Goal: Contribute content

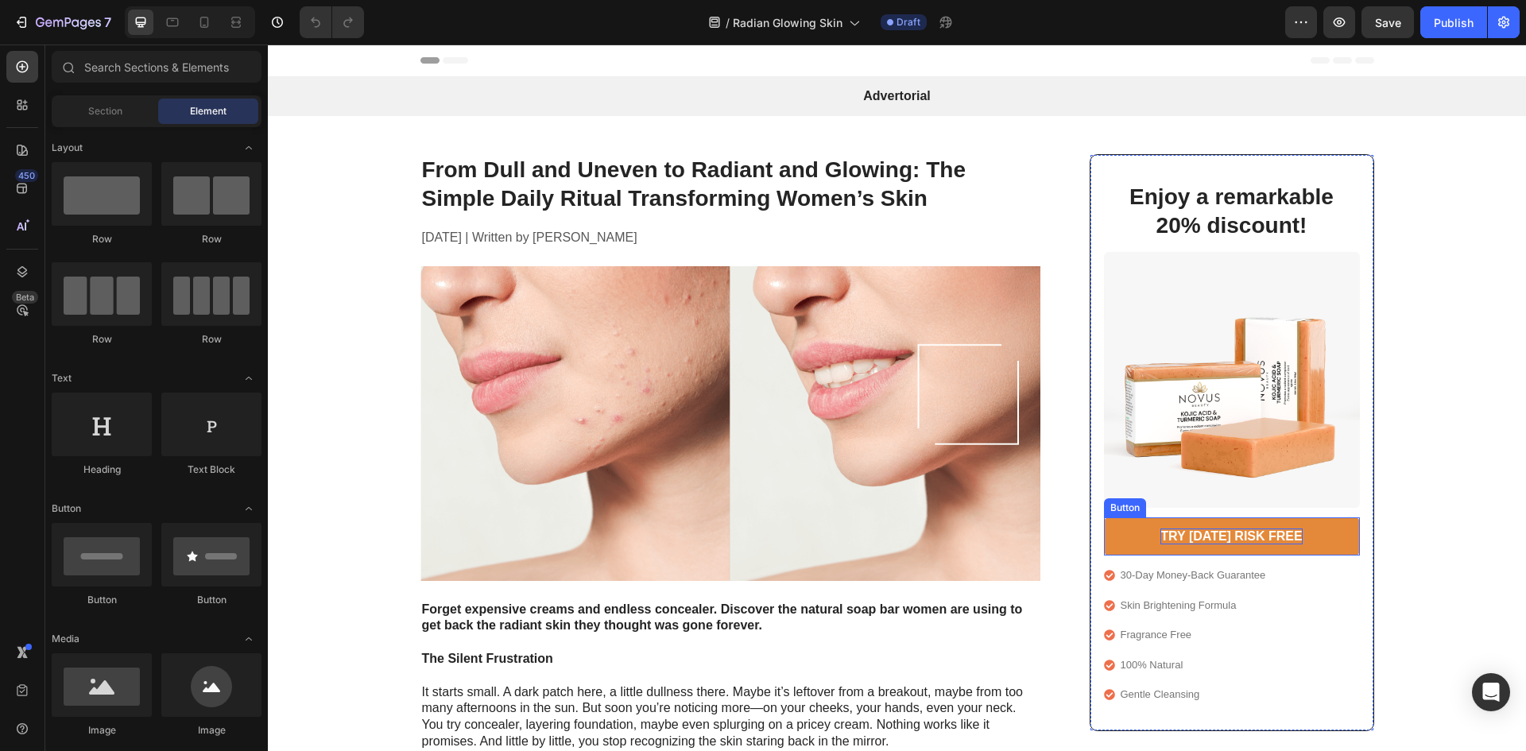
click at [1186, 543] on p "TRY [DATE] RISK FREE" at bounding box center [1231, 537] width 141 height 17
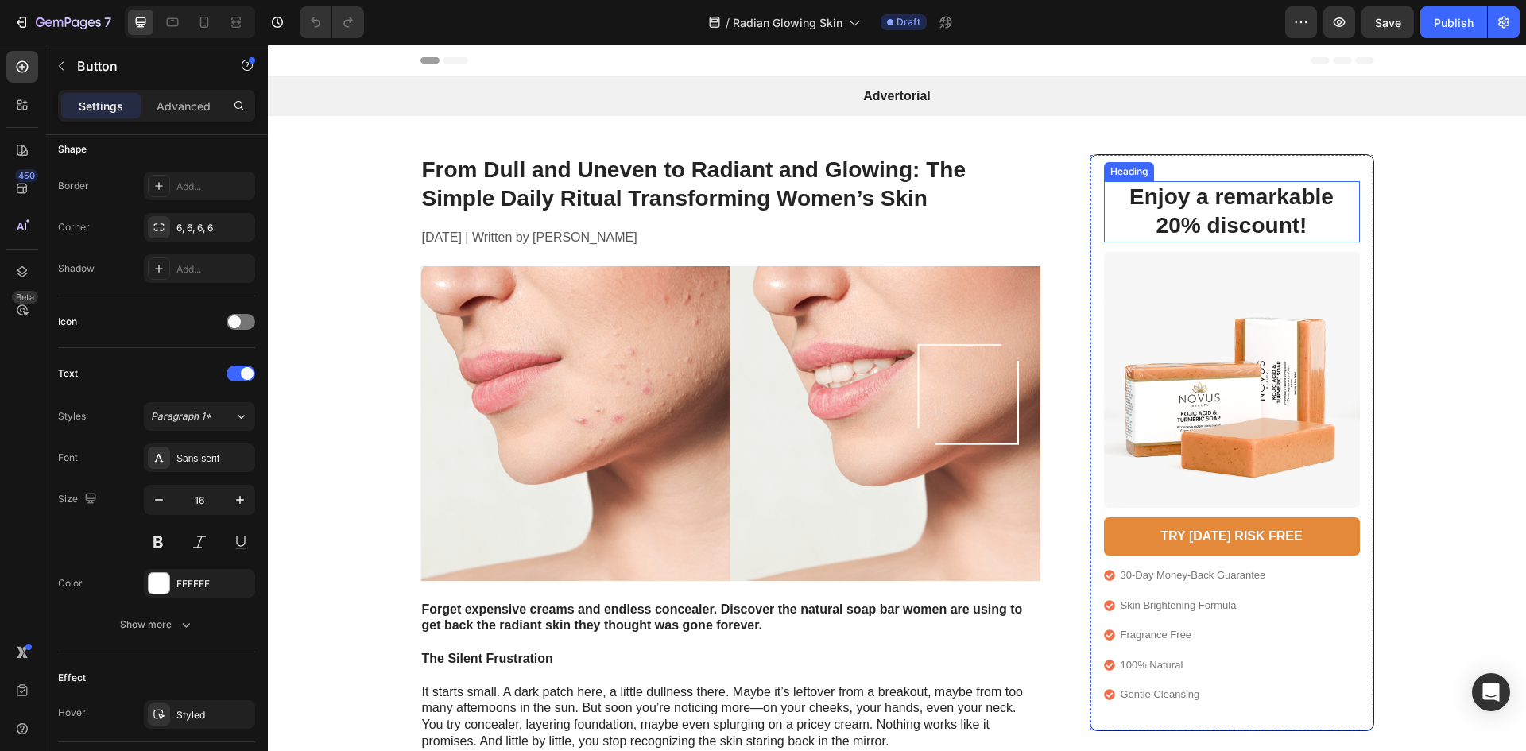
click at [1160, 215] on h2 "Enjoy a remarkable 20% discount!" at bounding box center [1232, 211] width 224 height 61
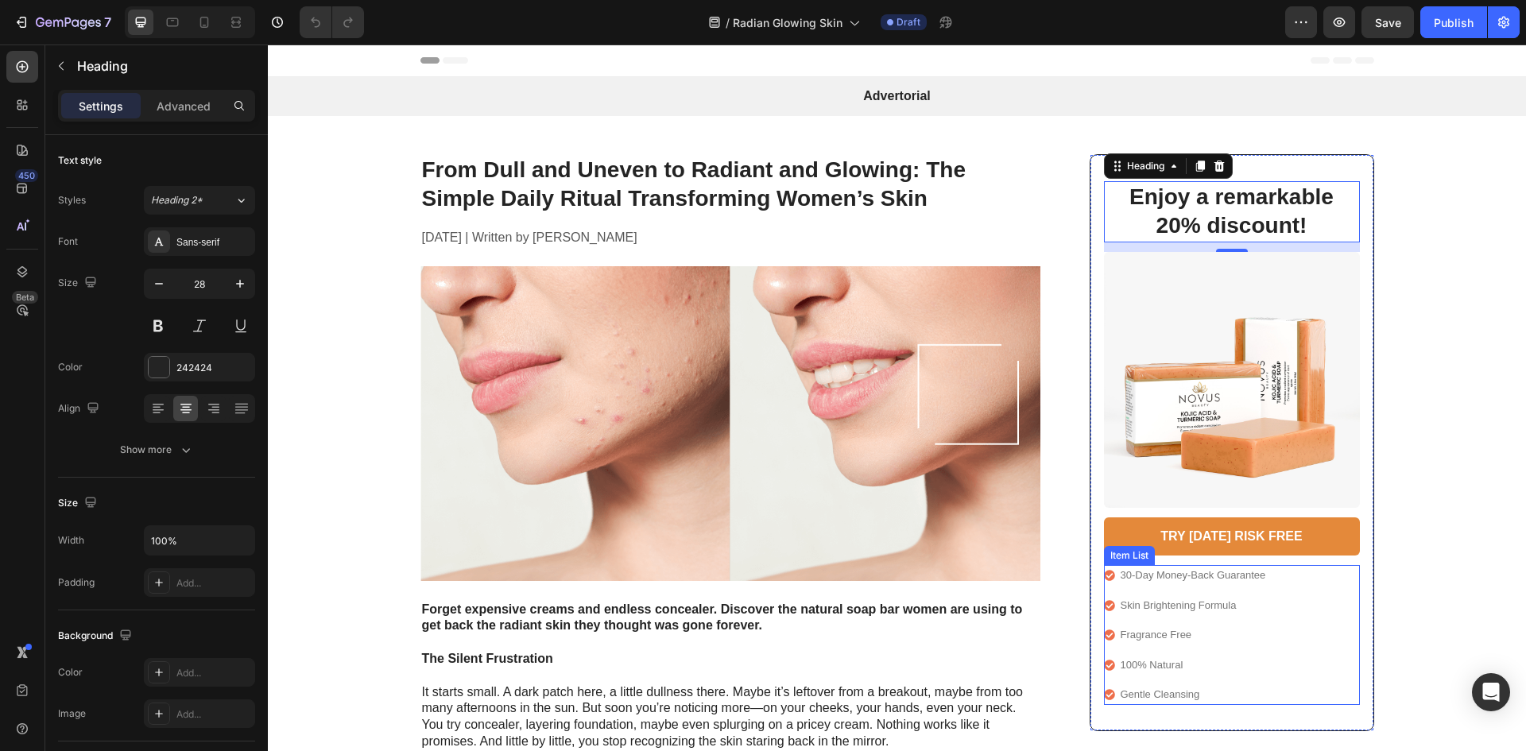
click at [1201, 687] on p "Gentle Cleansing" at bounding box center [1193, 695] width 145 height 16
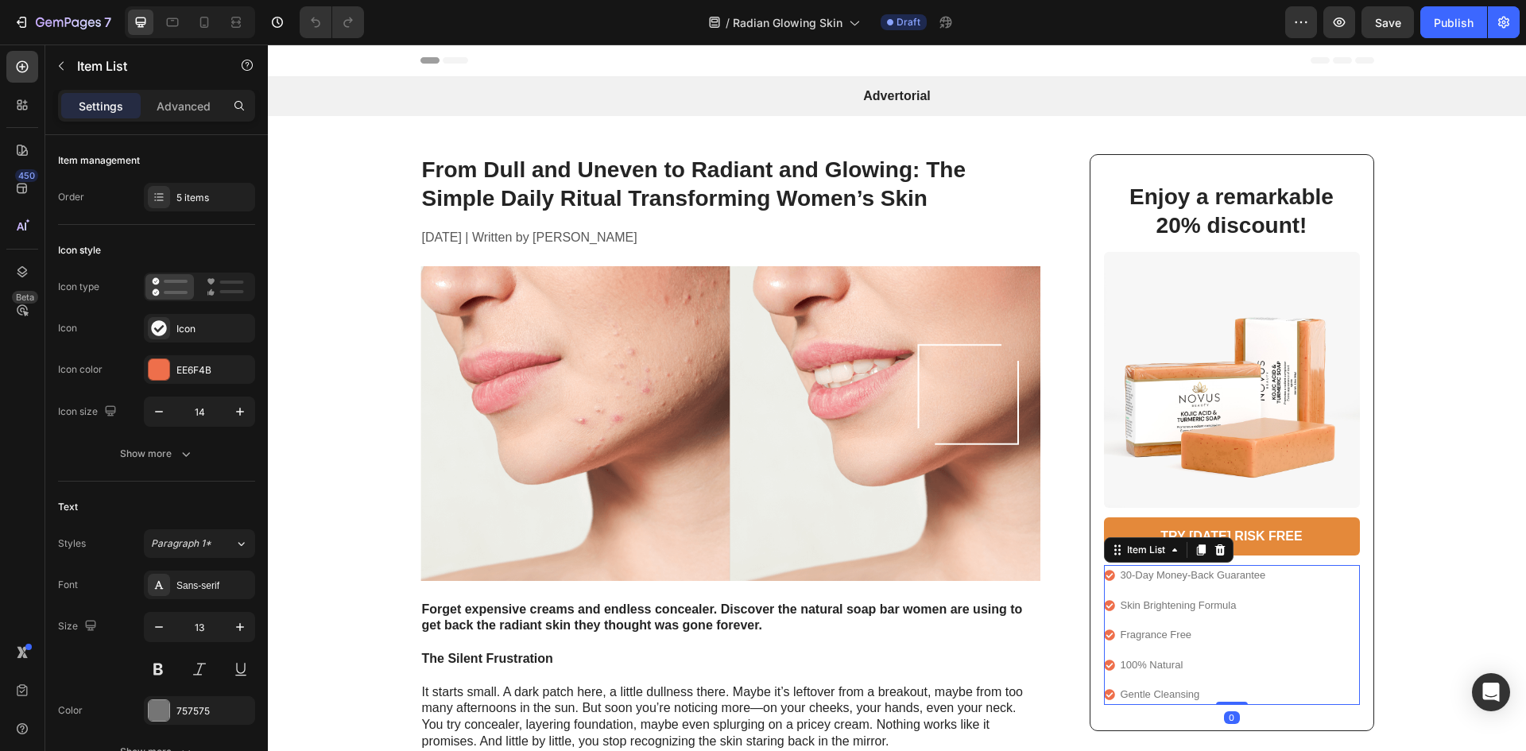
click at [1200, 691] on p "Gentle Cleansing" at bounding box center [1193, 695] width 145 height 16
drag, startPoint x: 1204, startPoint y: 692, endPoint x: 1114, endPoint y: 695, distance: 89.9
click at [1118, 695] on div "Gentle Cleansing" at bounding box center [1193, 694] width 150 height 21
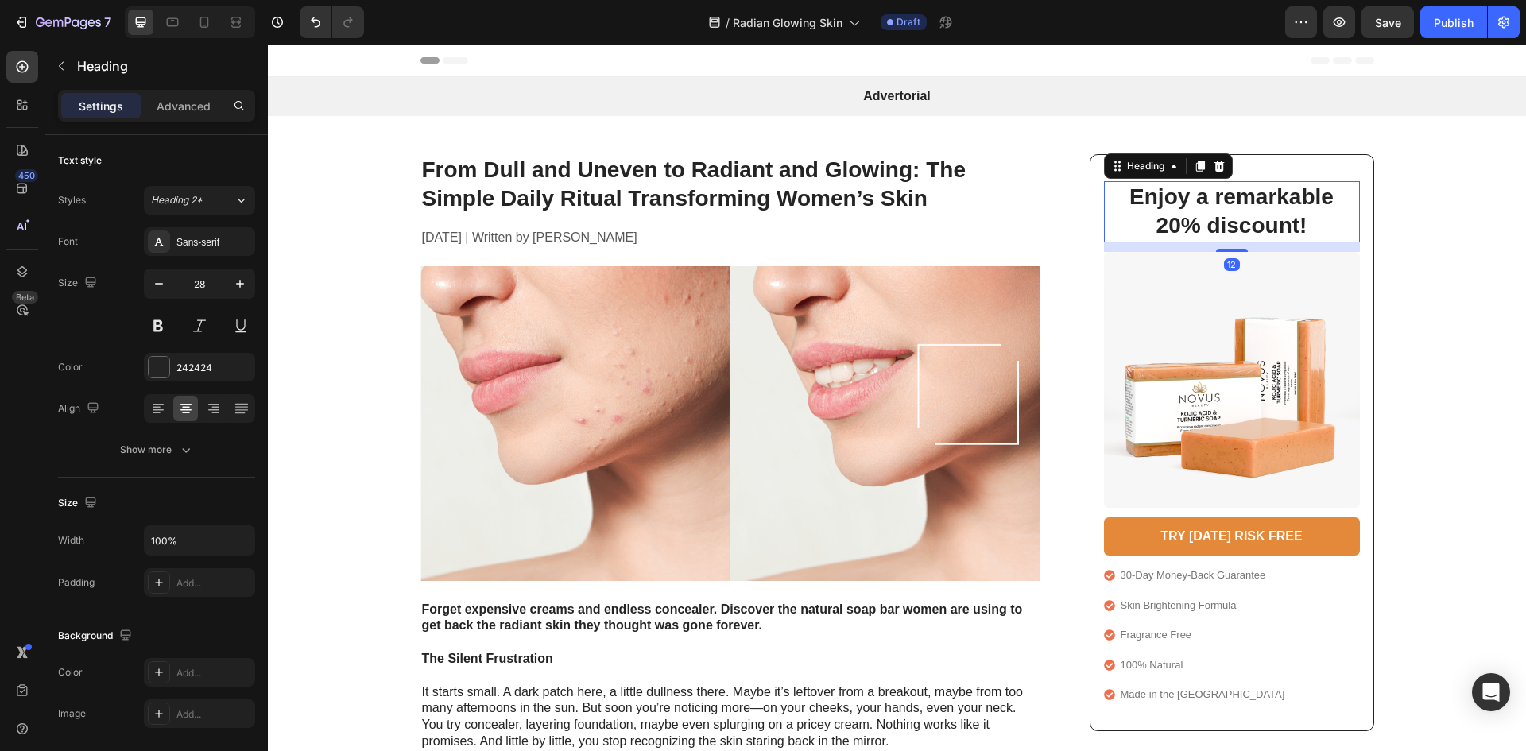
click at [1180, 233] on h2 "Enjoy a remarkable 20% discount!" at bounding box center [1232, 211] width 224 height 61
click at [1133, 210] on h2 "Enjoy a remarkable 20% discount!" at bounding box center [1232, 211] width 224 height 61
click at [1133, 210] on p "Enjoy a remarkable 20% discount!" at bounding box center [1232, 212] width 221 height 58
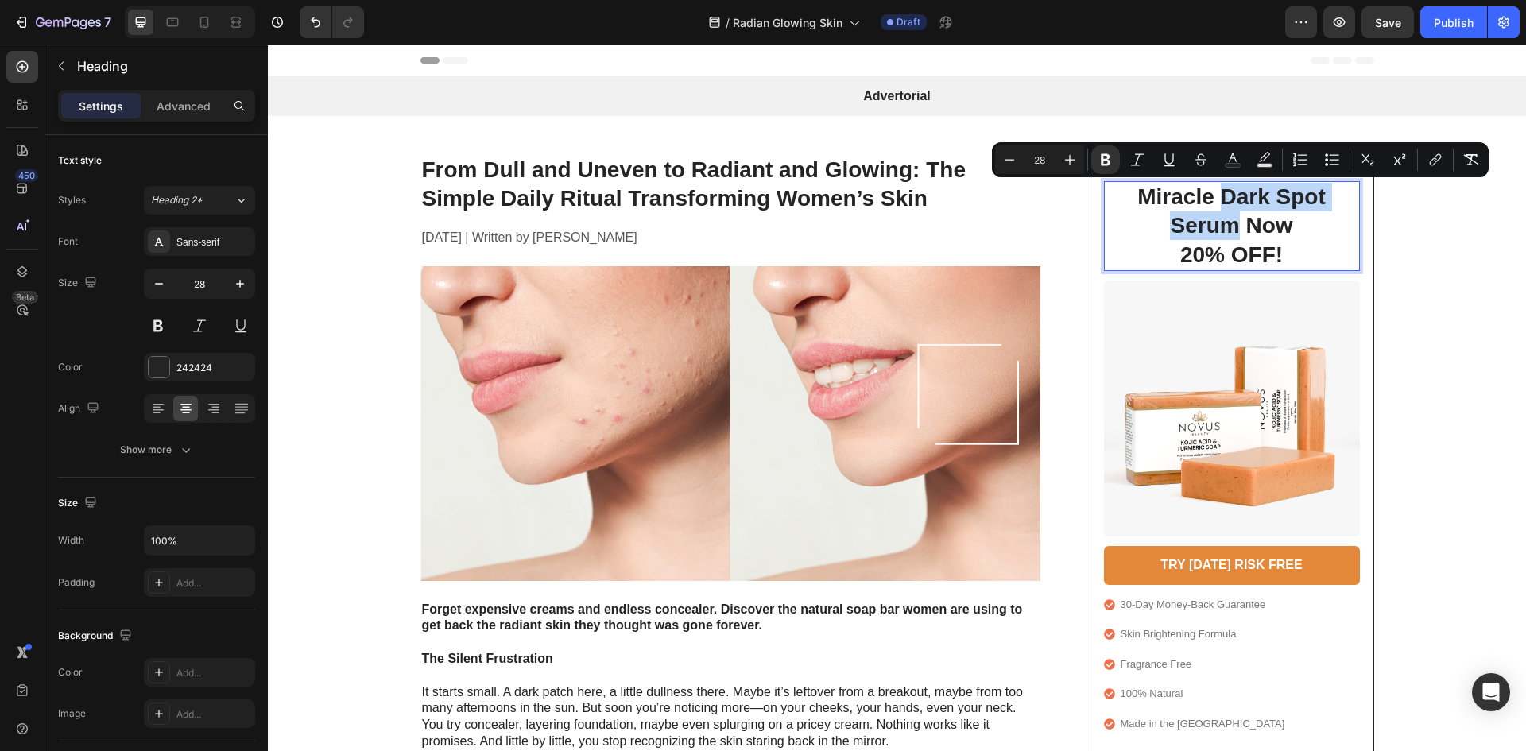
drag, startPoint x: 1218, startPoint y: 196, endPoint x: 1232, endPoint y: 229, distance: 35.6
click at [1232, 229] on strong "Miracle Dark Spot Serum Now" at bounding box center [1232, 210] width 188 height 53
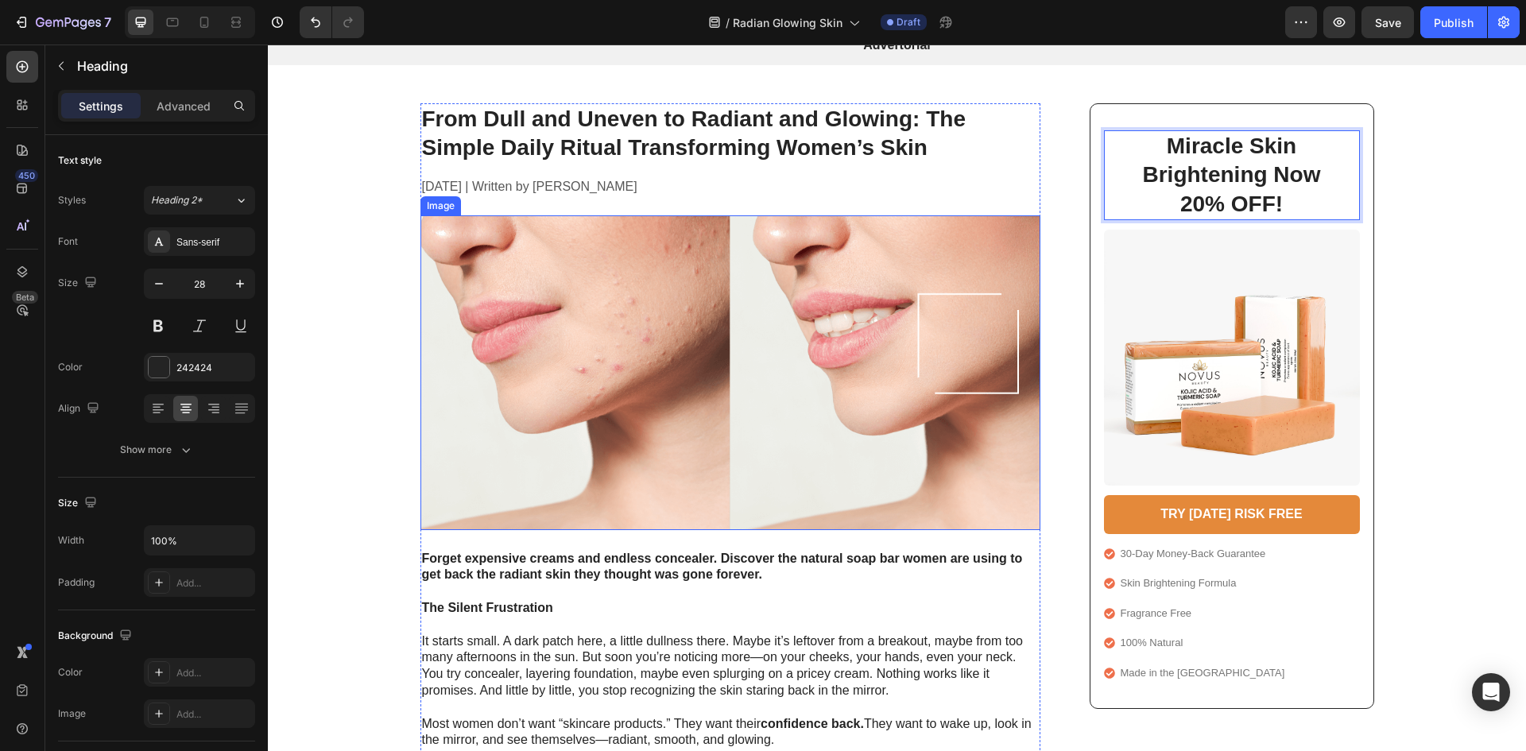
scroll to position [79, 0]
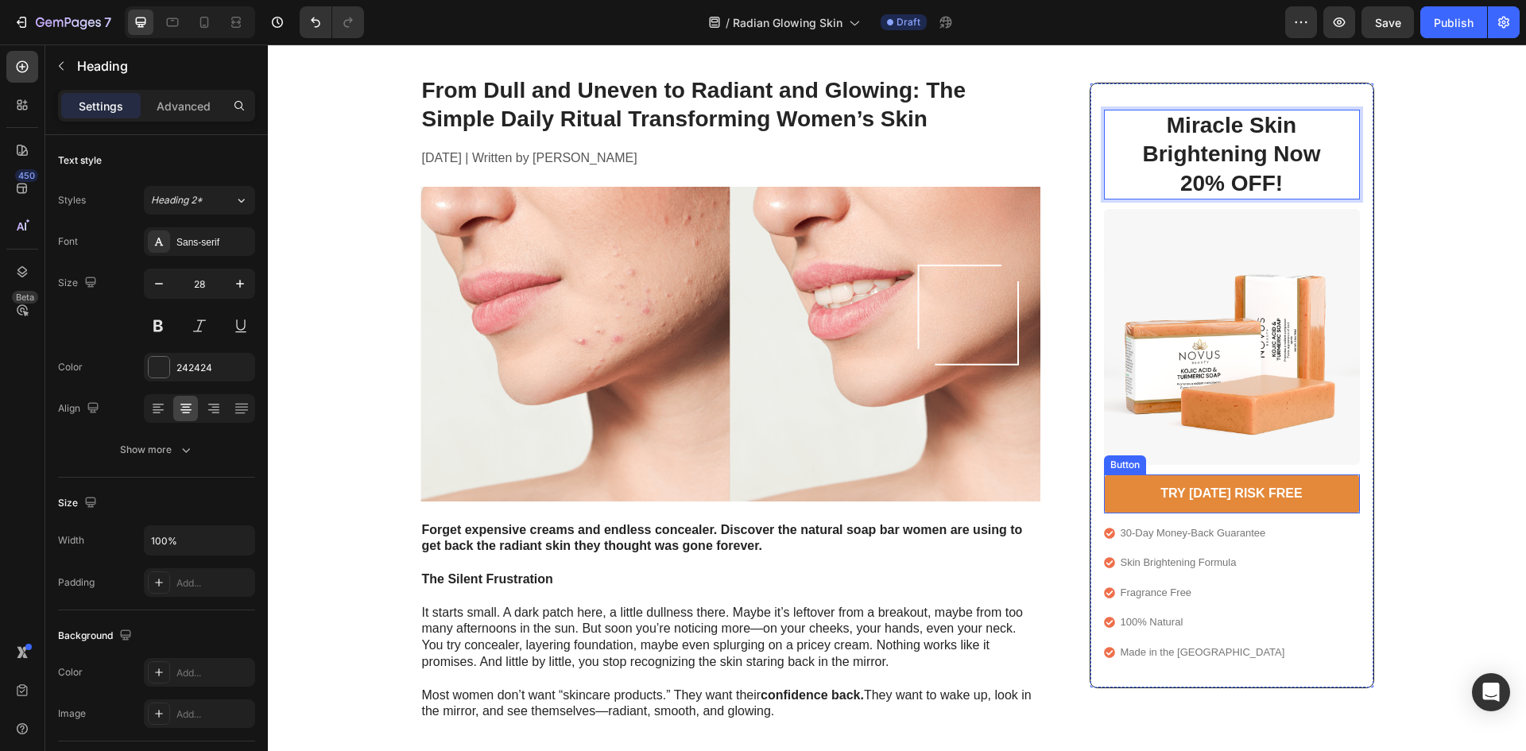
click at [1140, 510] on link "TRY [DATE] RISK FREE" at bounding box center [1232, 494] width 256 height 39
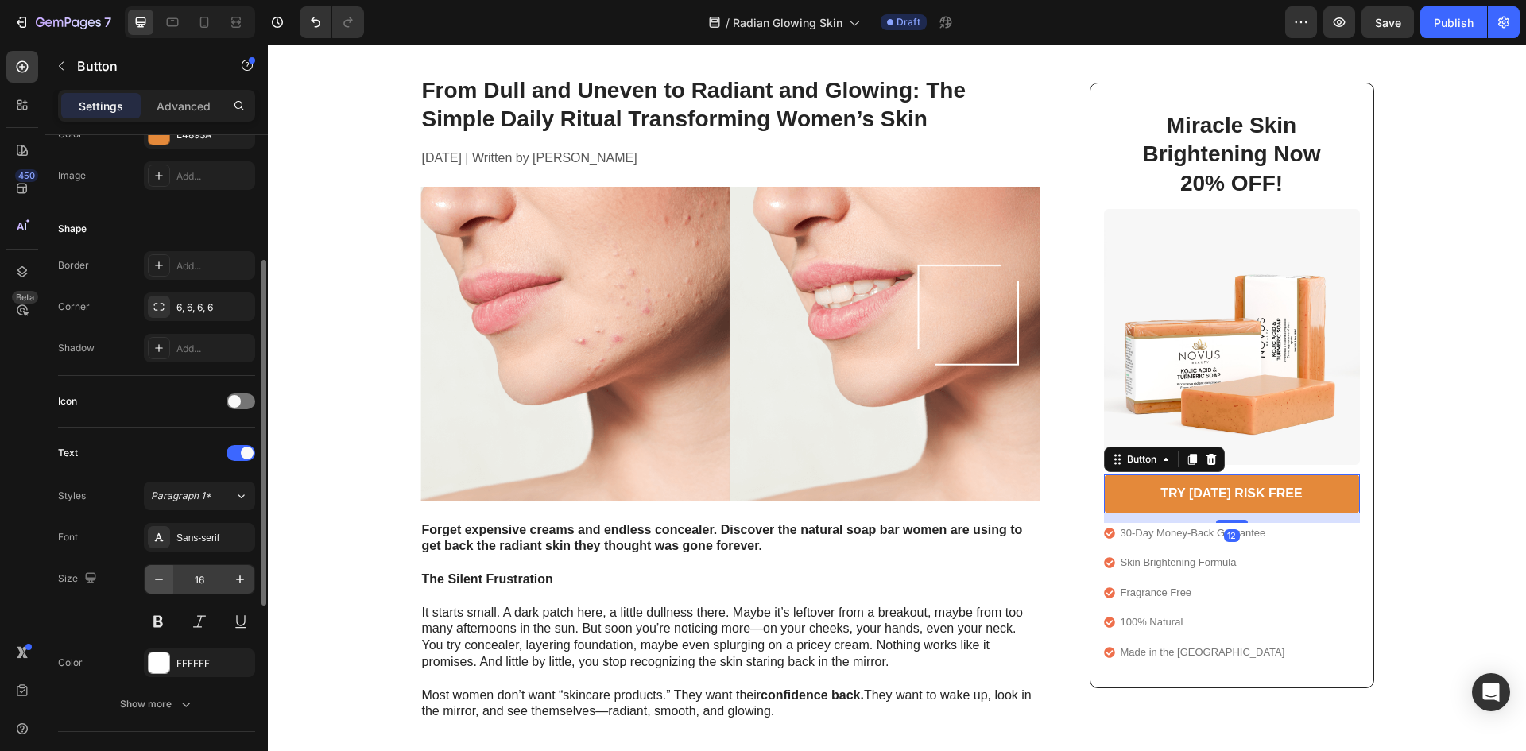
scroll to position [318, 0]
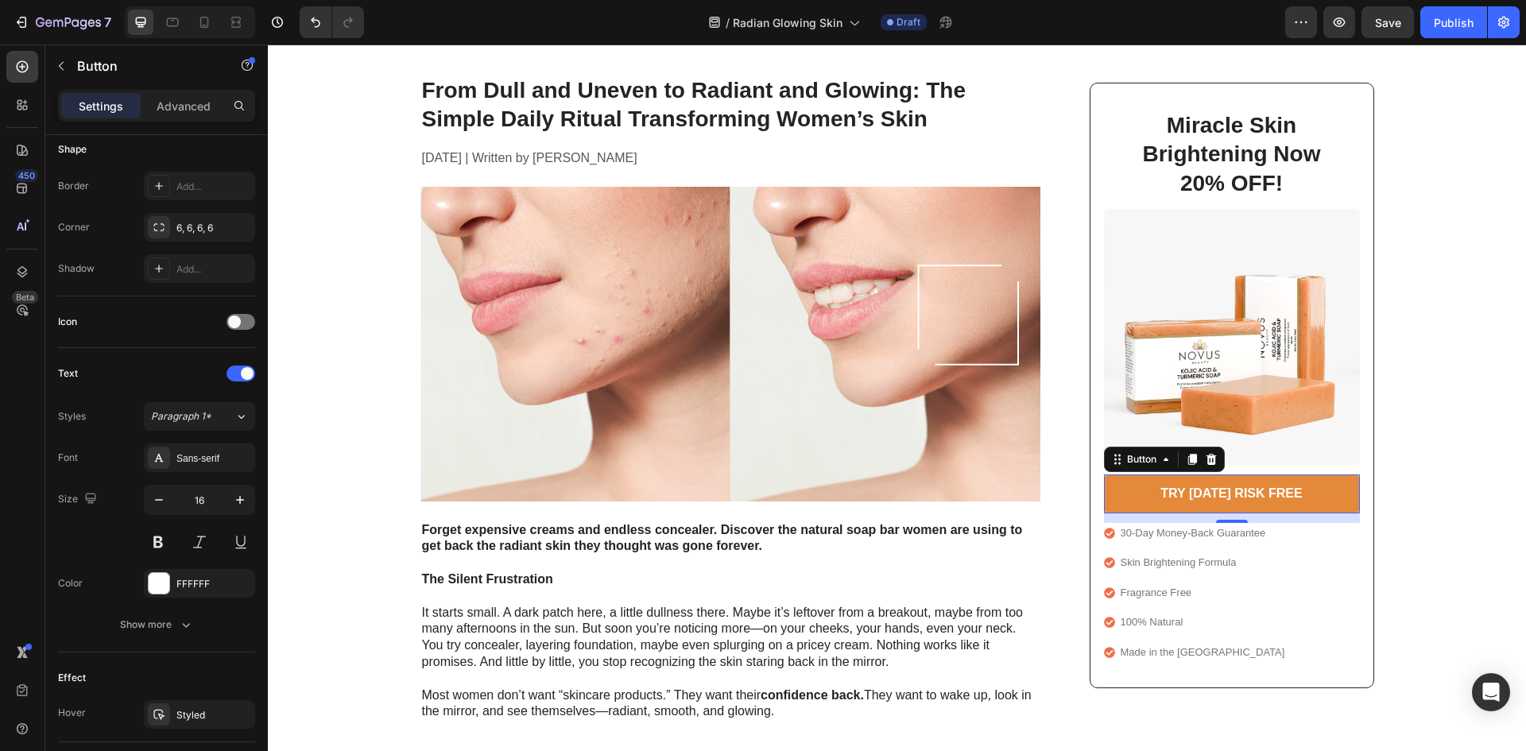
click at [1328, 497] on link "TRY [DATE] RISK FREE" at bounding box center [1232, 494] width 256 height 39
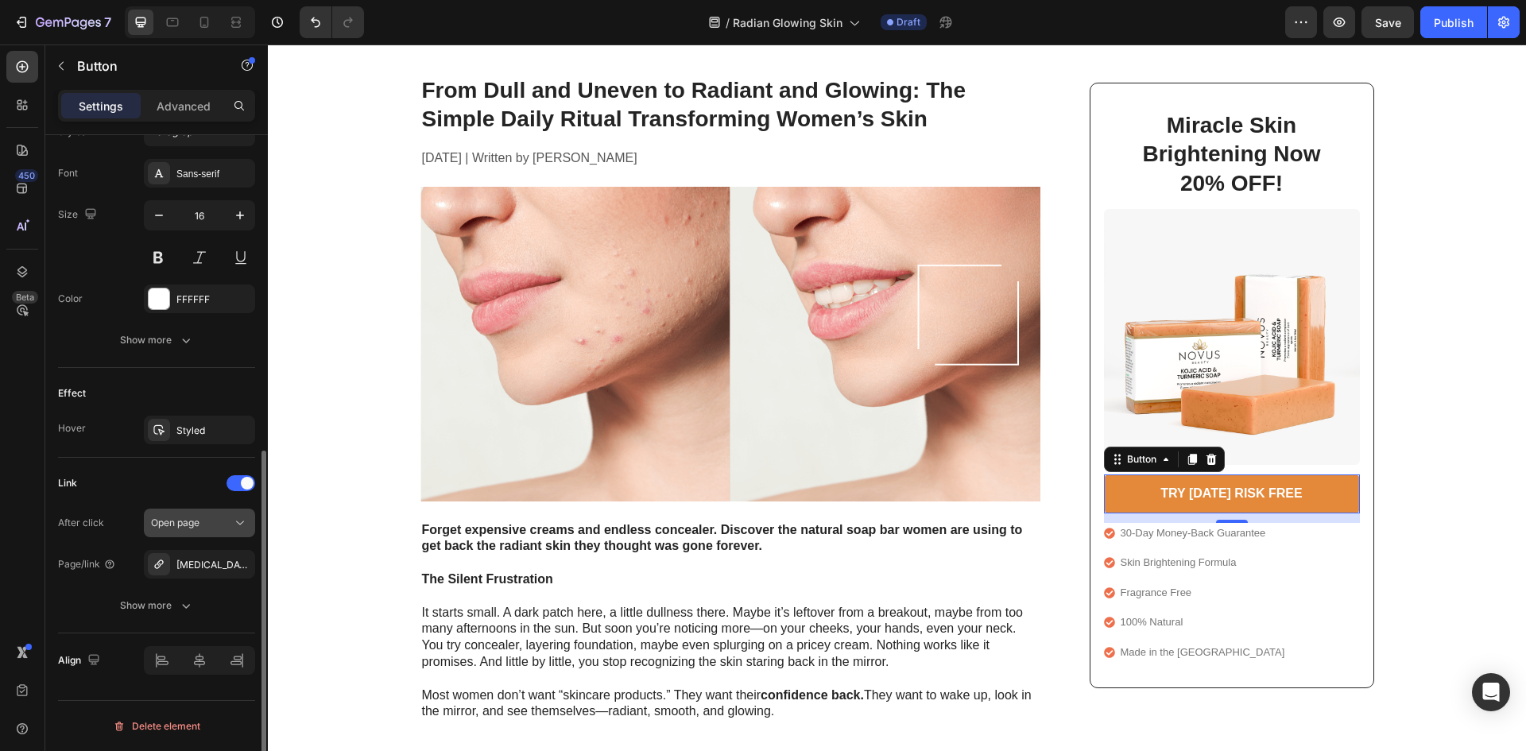
click at [177, 525] on span "Open page" at bounding box center [175, 523] width 48 height 12
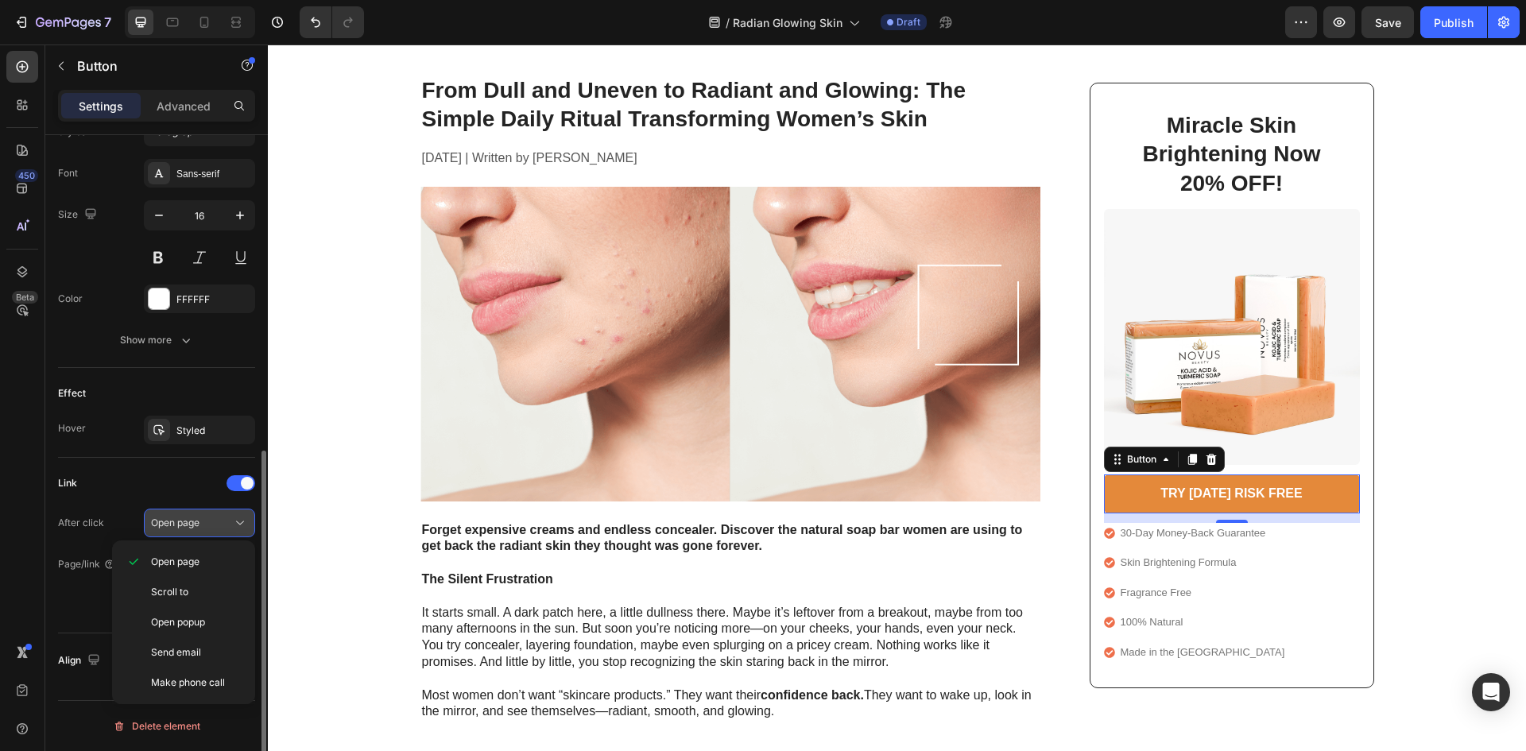
click at [177, 525] on span "Open page" at bounding box center [175, 523] width 48 height 12
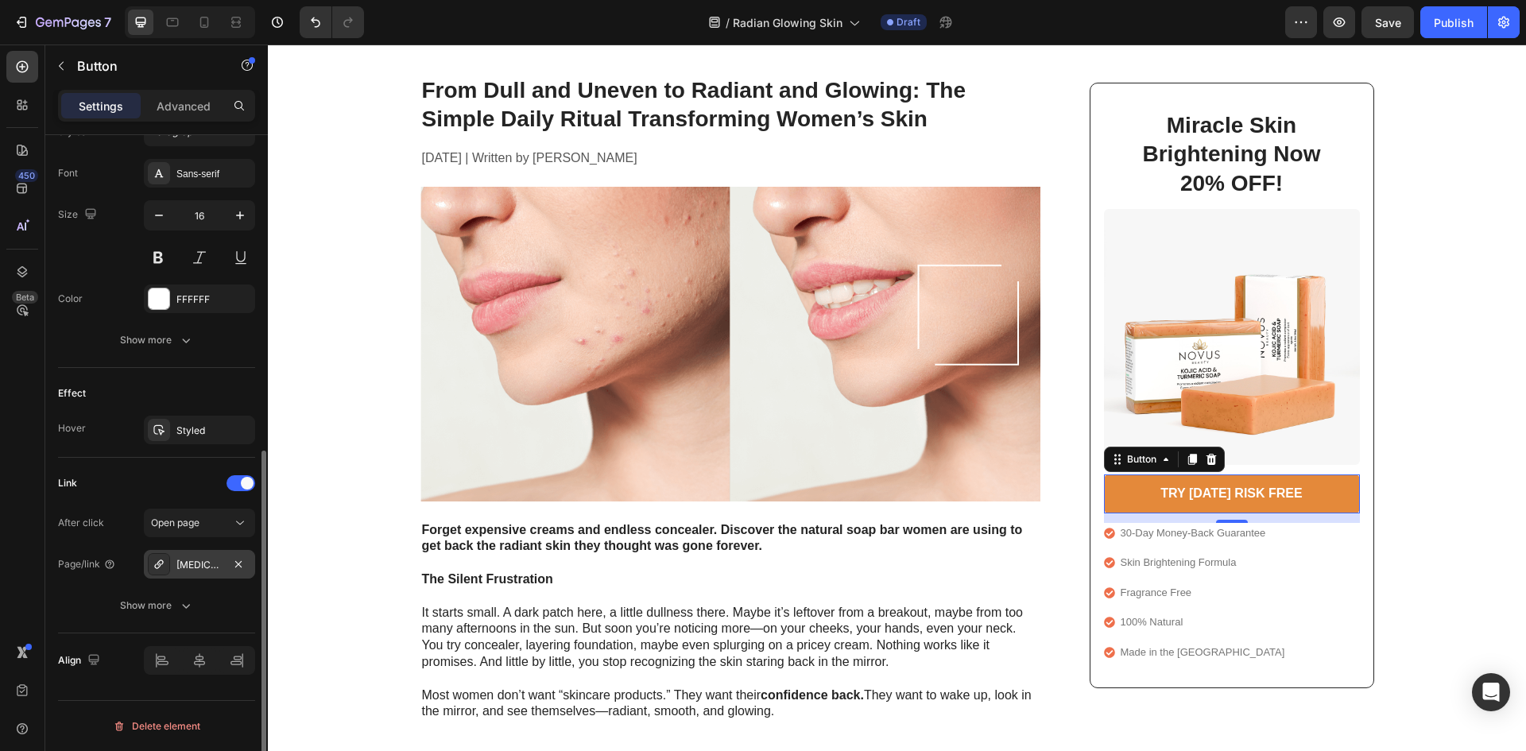
click at [204, 572] on div "[MEDICAL_DATA]-turmeric-soap" at bounding box center [199, 565] width 46 height 14
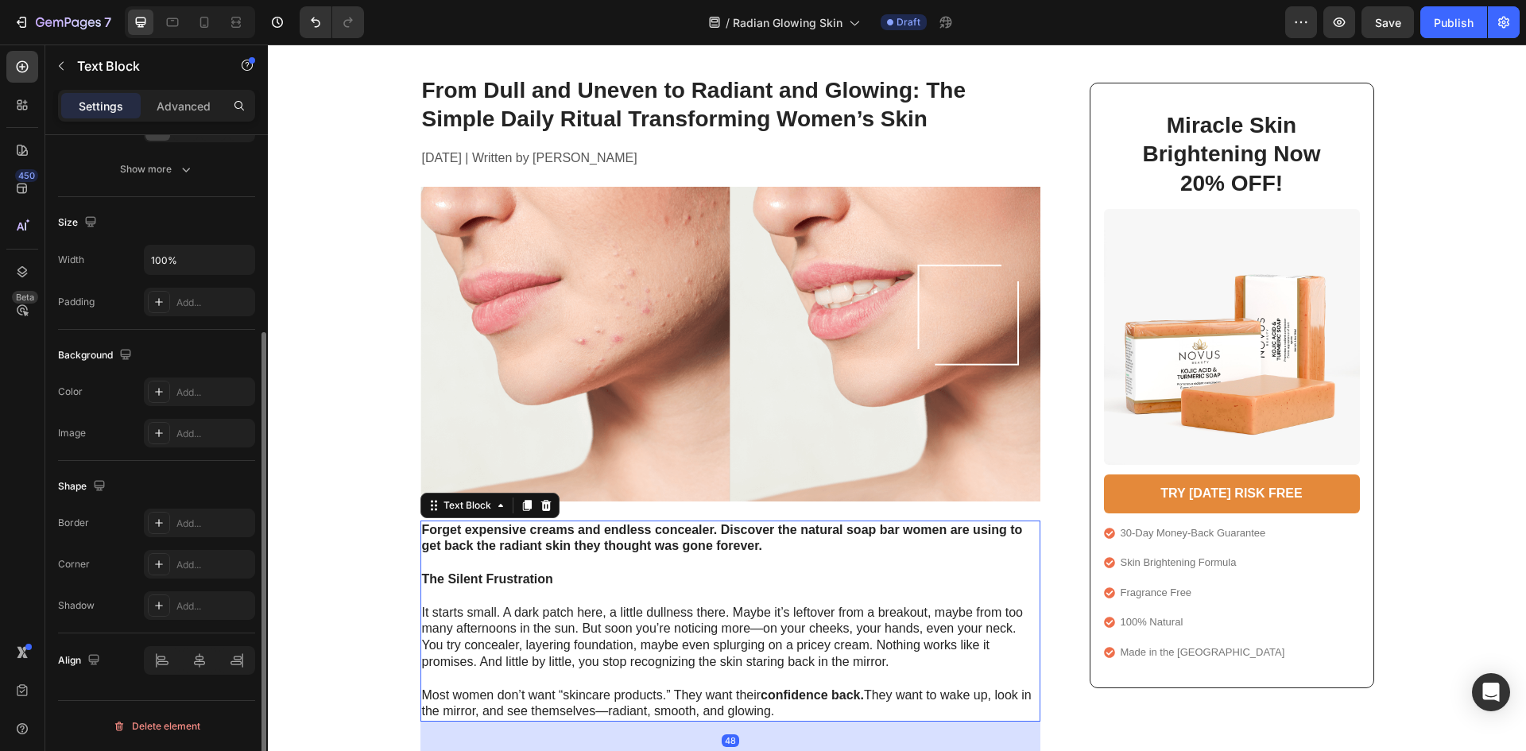
click at [692, 611] on p "It starts small. A dark patch here, a little dullness there. Maybe it’s leftove…" at bounding box center [730, 629] width 617 height 83
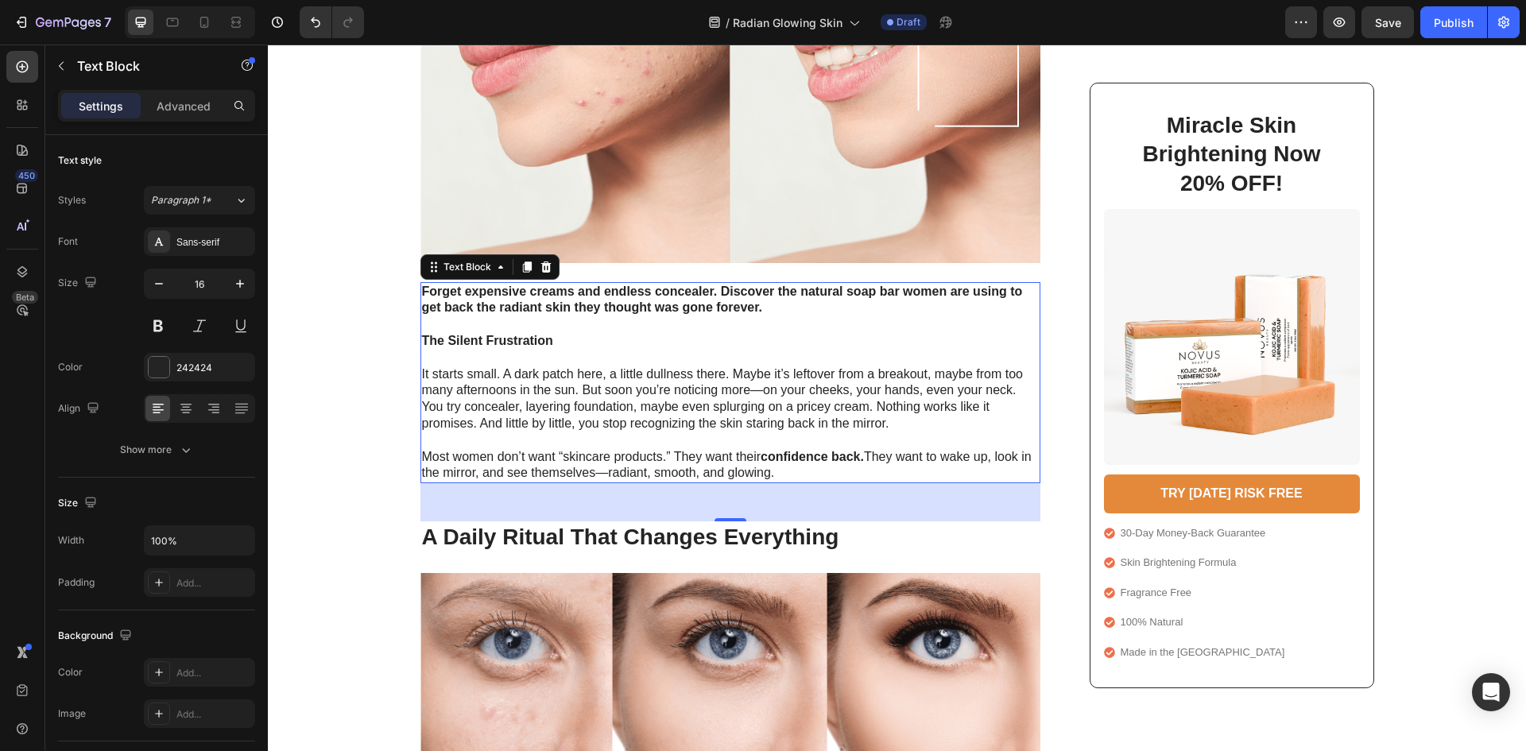
scroll to position [0, 0]
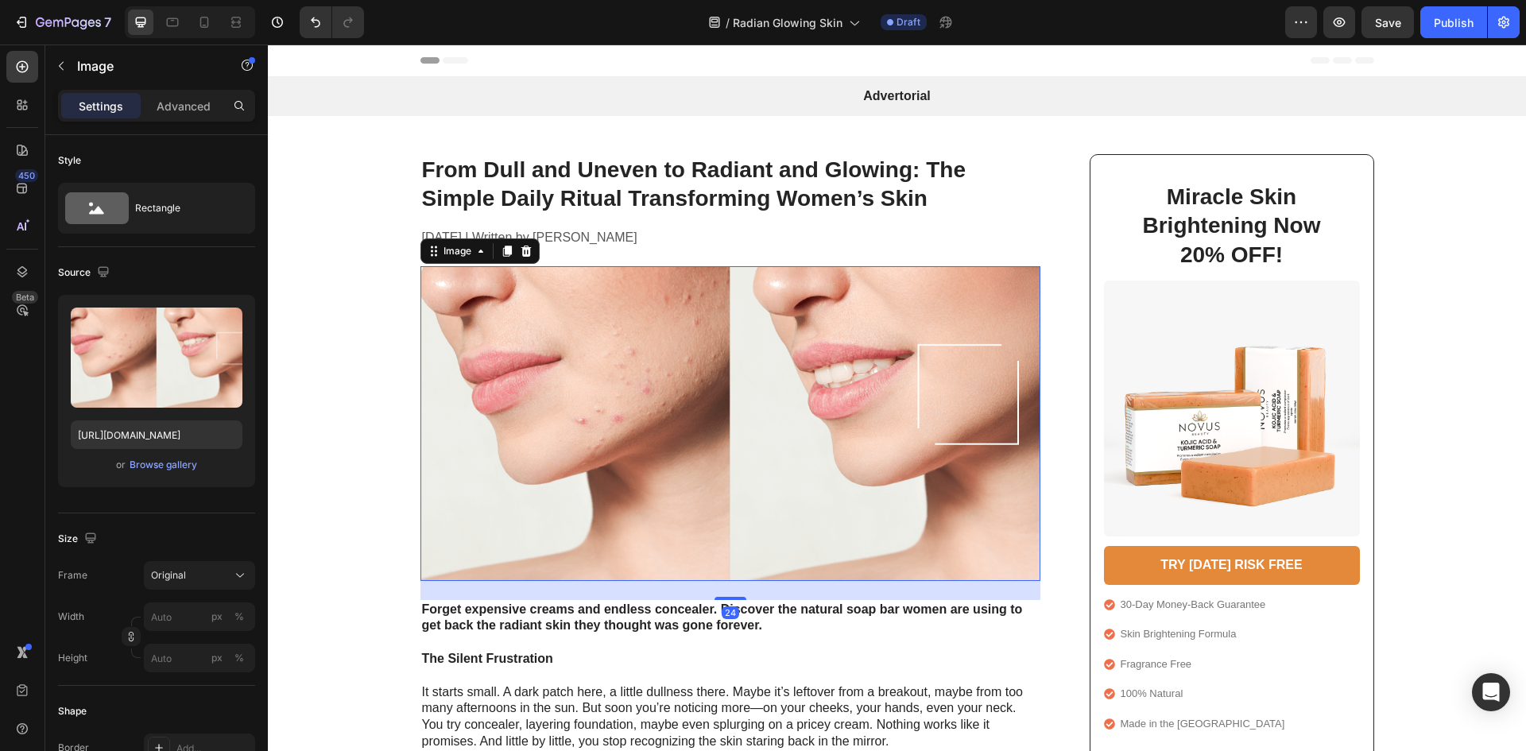
click at [731, 466] on img at bounding box center [731, 423] width 620 height 314
click at [452, 257] on div "Image" at bounding box center [457, 251] width 34 height 14
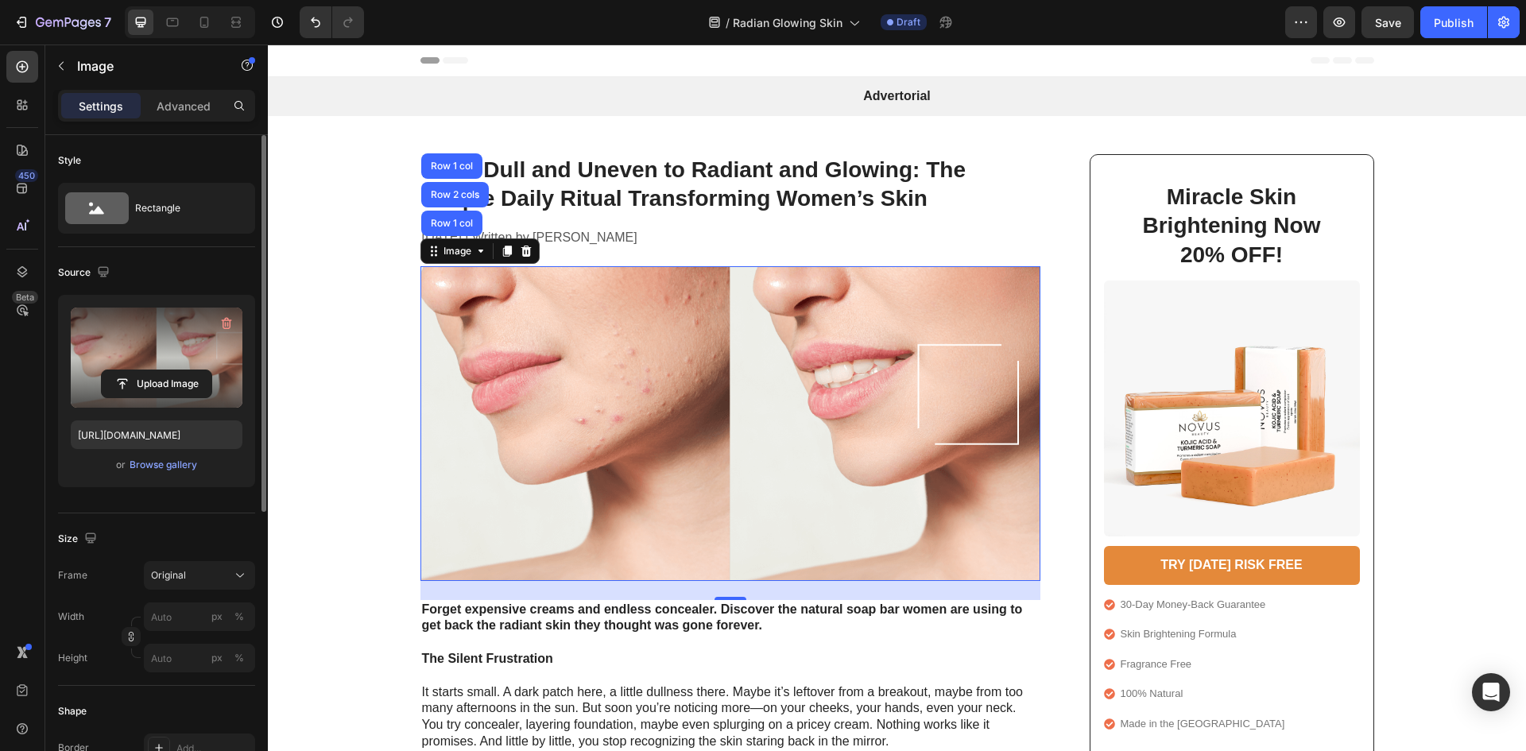
click at [199, 324] on label at bounding box center [157, 358] width 172 height 100
click at [199, 370] on input "file" at bounding box center [157, 383] width 110 height 27
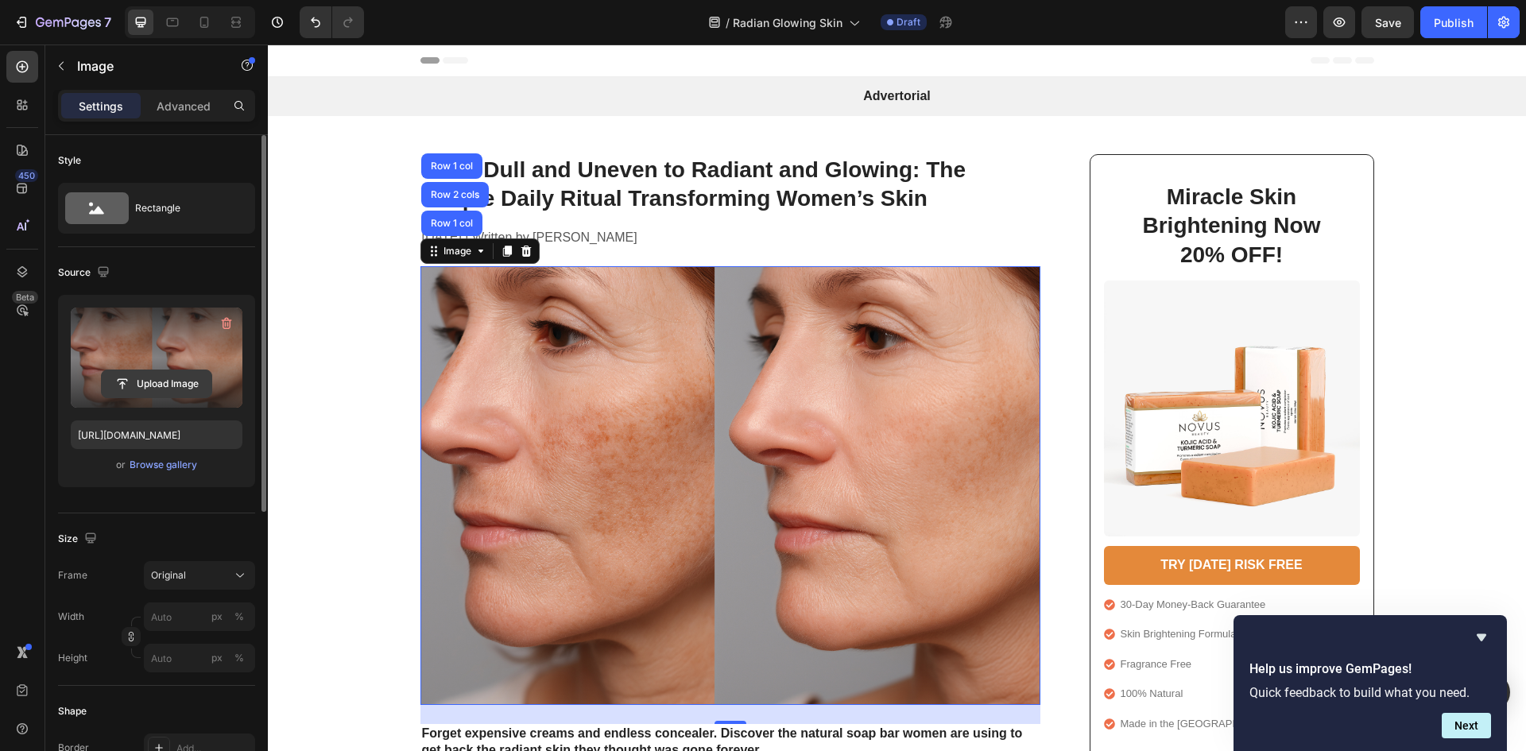
click at [154, 390] on input "file" at bounding box center [157, 383] width 110 height 27
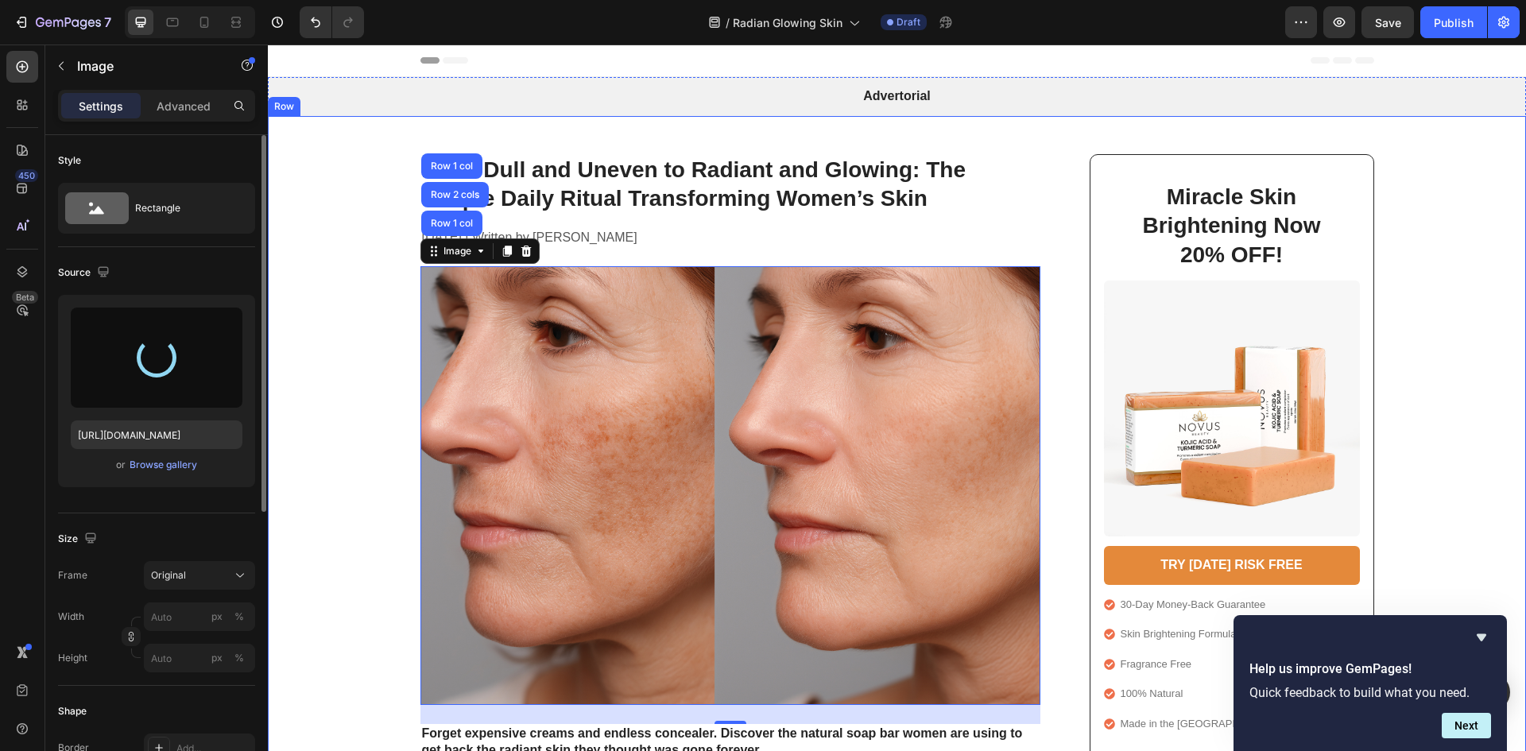
type input "[URL][DOMAIN_NAME]"
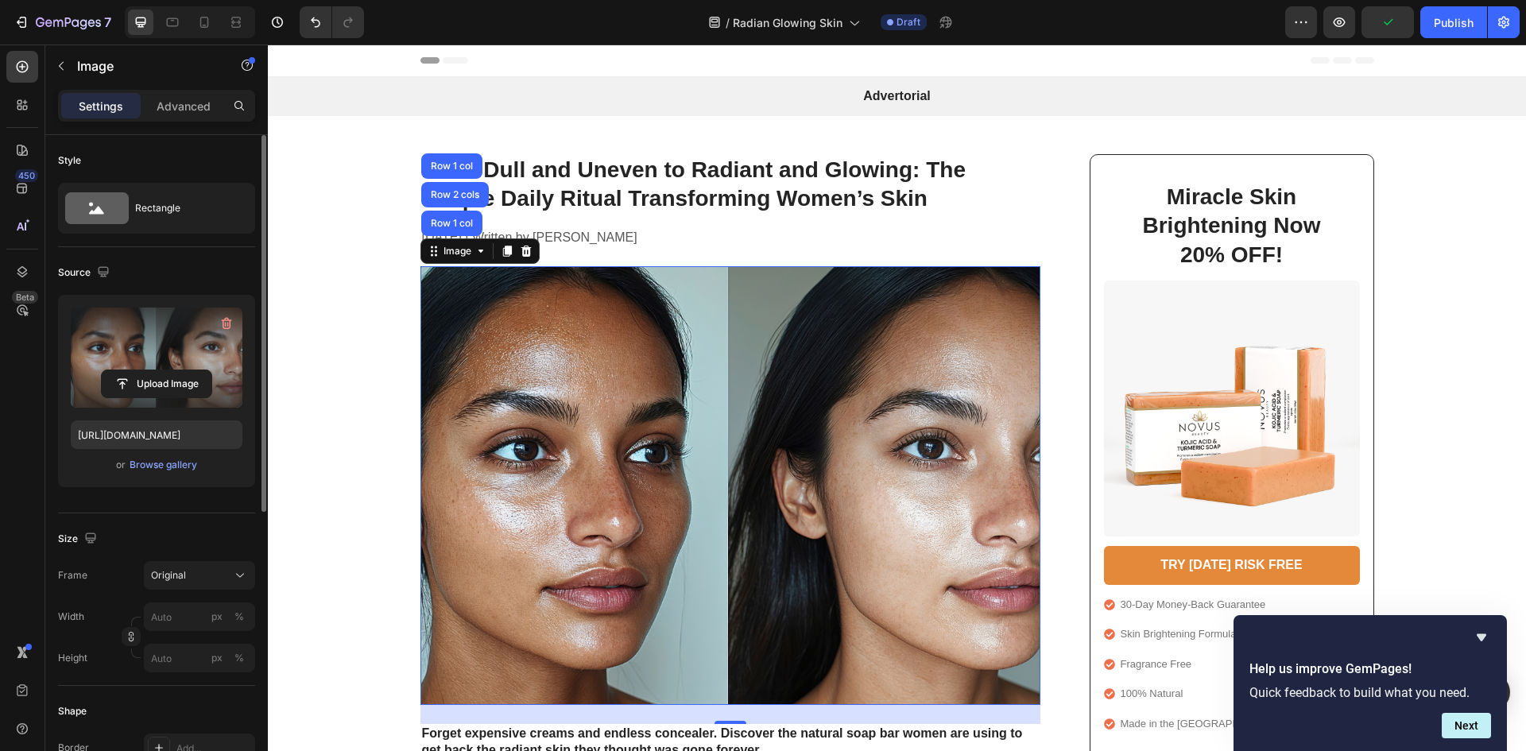
click at [618, 290] on img at bounding box center [731, 485] width 620 height 438
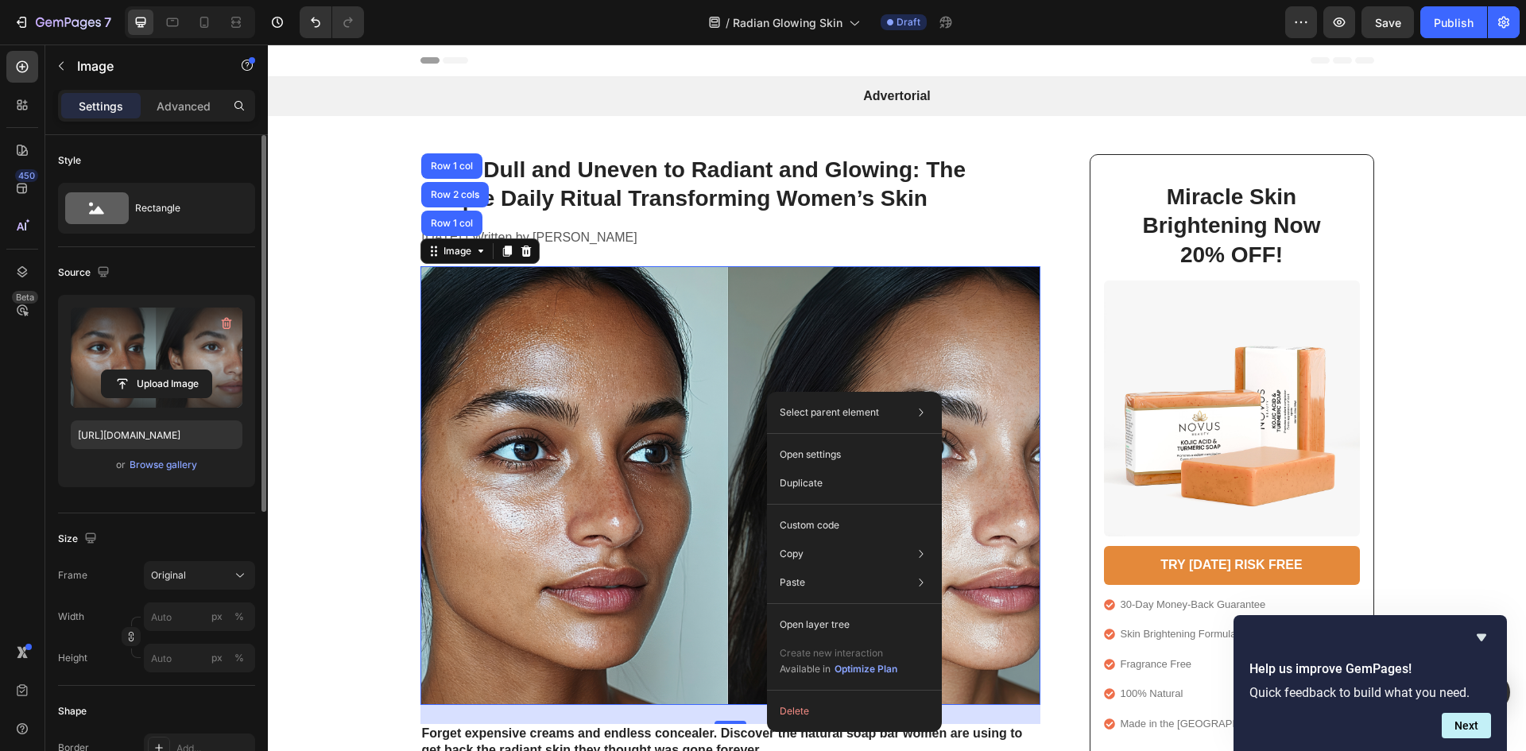
click at [448, 284] on img at bounding box center [731, 485] width 620 height 438
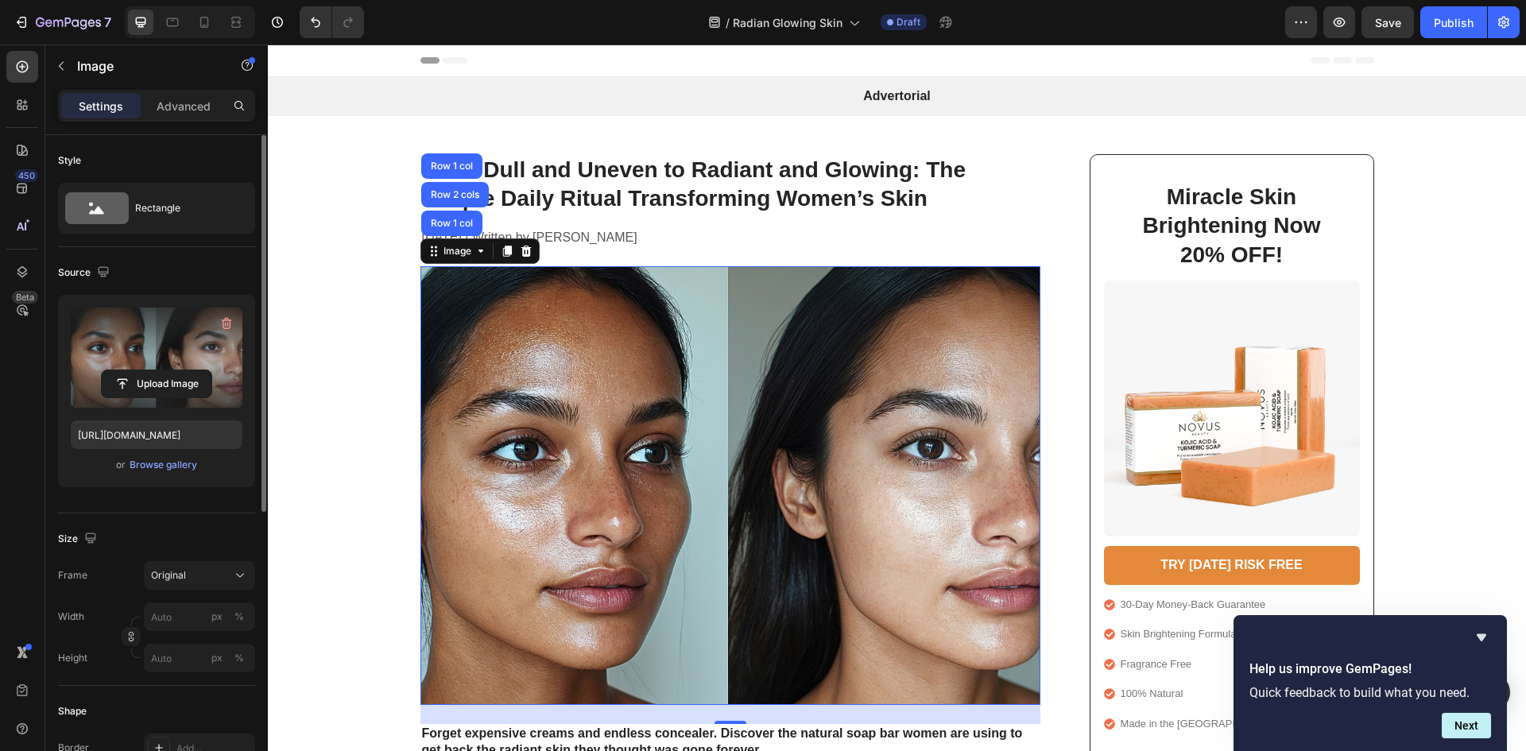
click at [448, 284] on img at bounding box center [731, 485] width 620 height 438
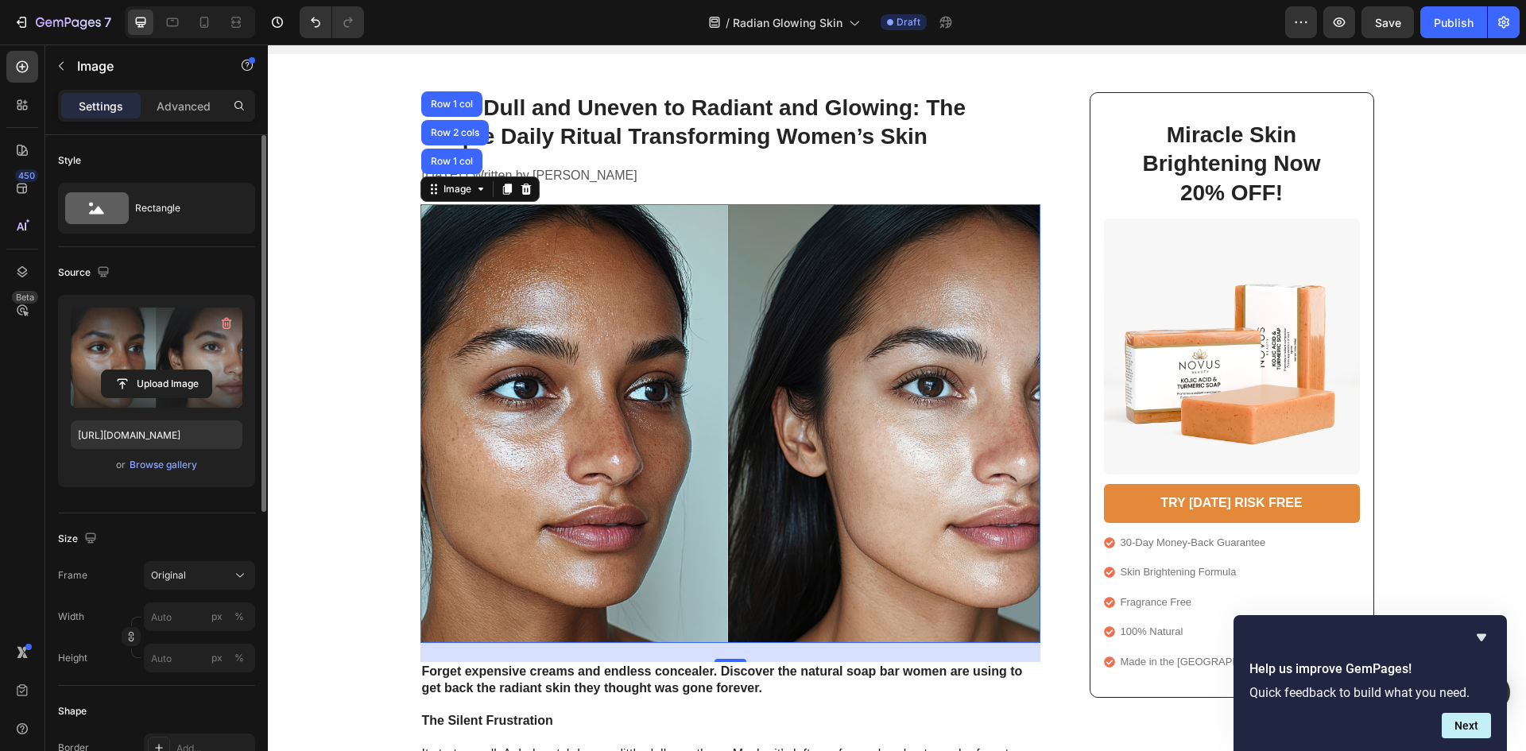
scroll to position [159, 0]
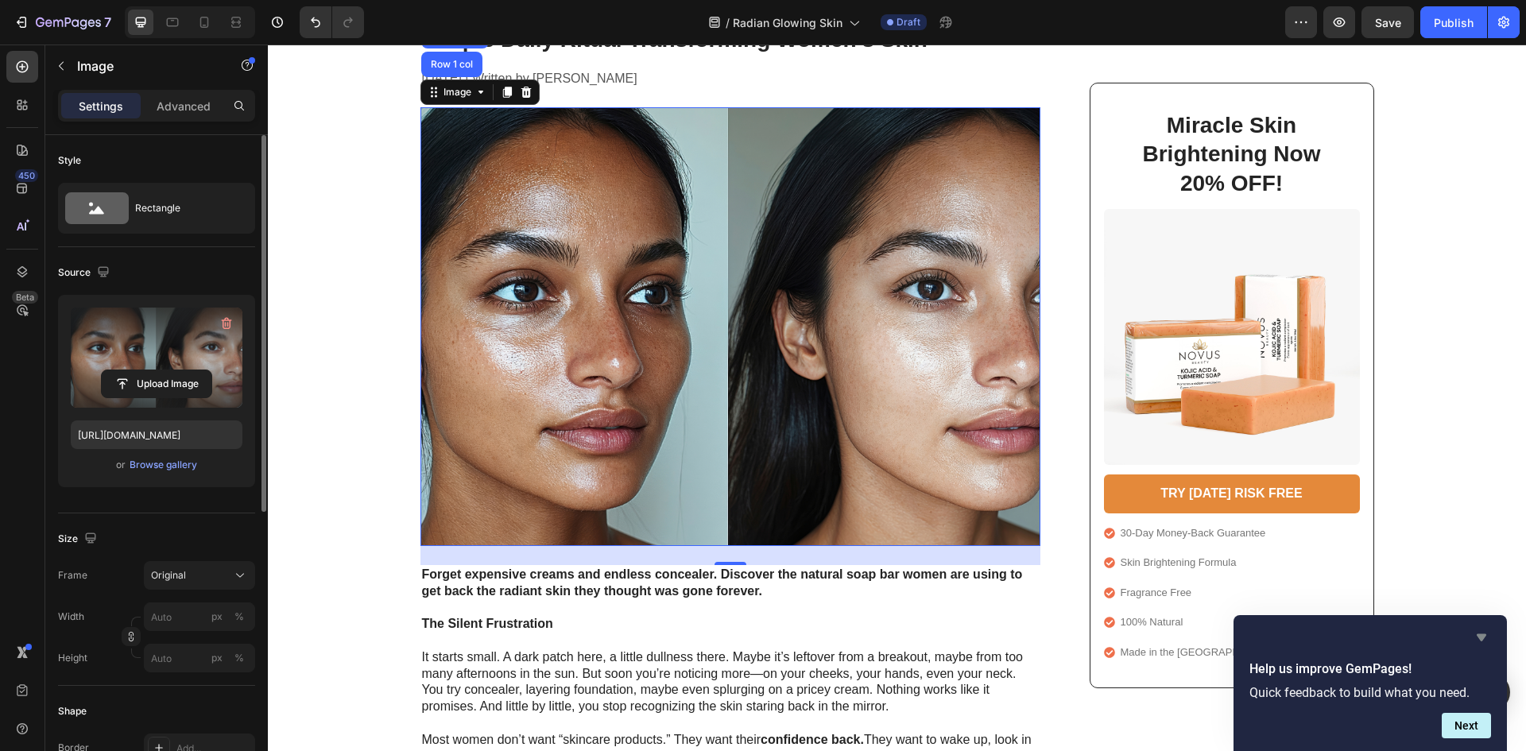
click at [1487, 631] on icon "Hide survey" at bounding box center [1481, 637] width 19 height 19
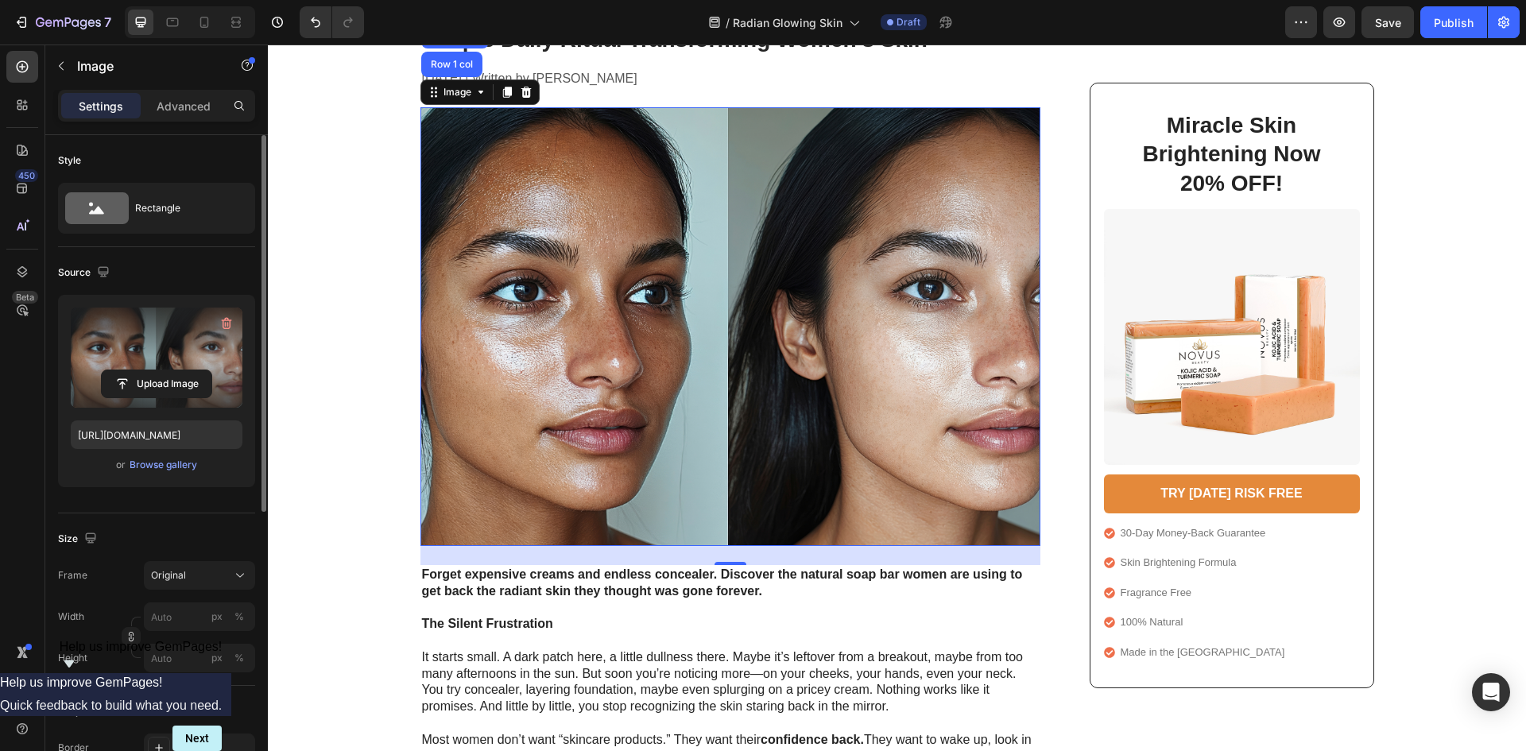
click at [697, 359] on img at bounding box center [731, 326] width 620 height 438
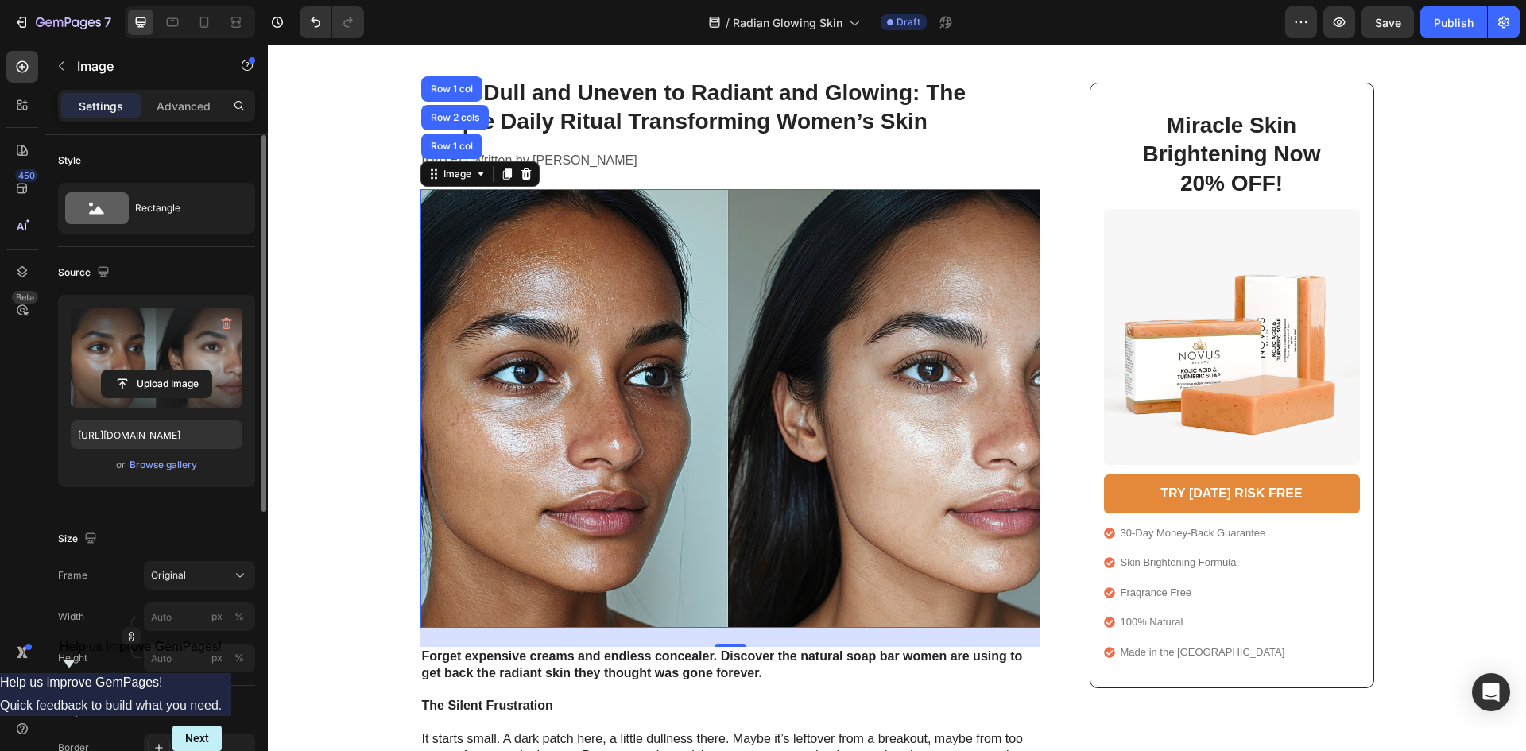
scroll to position [0, 0]
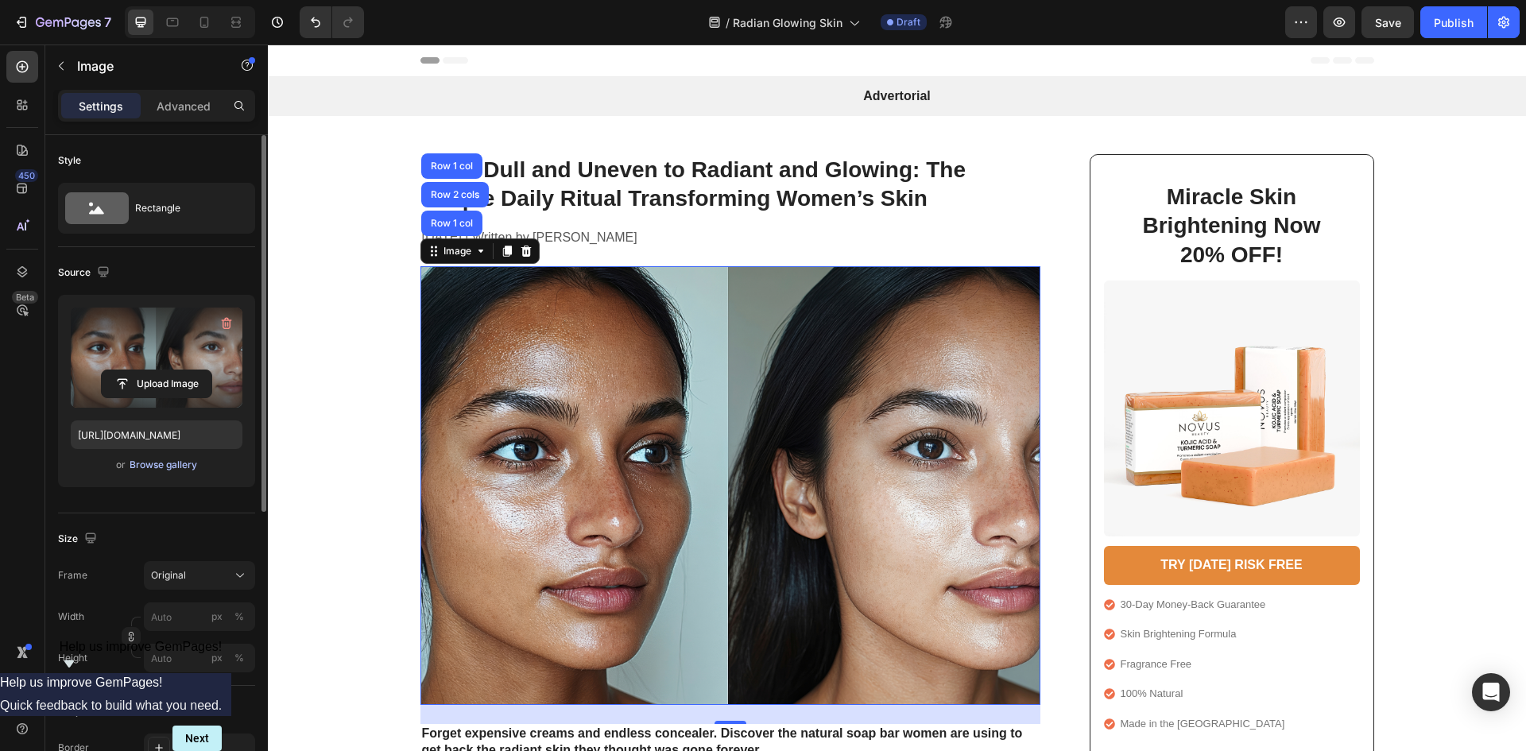
click at [148, 459] on div "Browse gallery" at bounding box center [164, 465] width 68 height 14
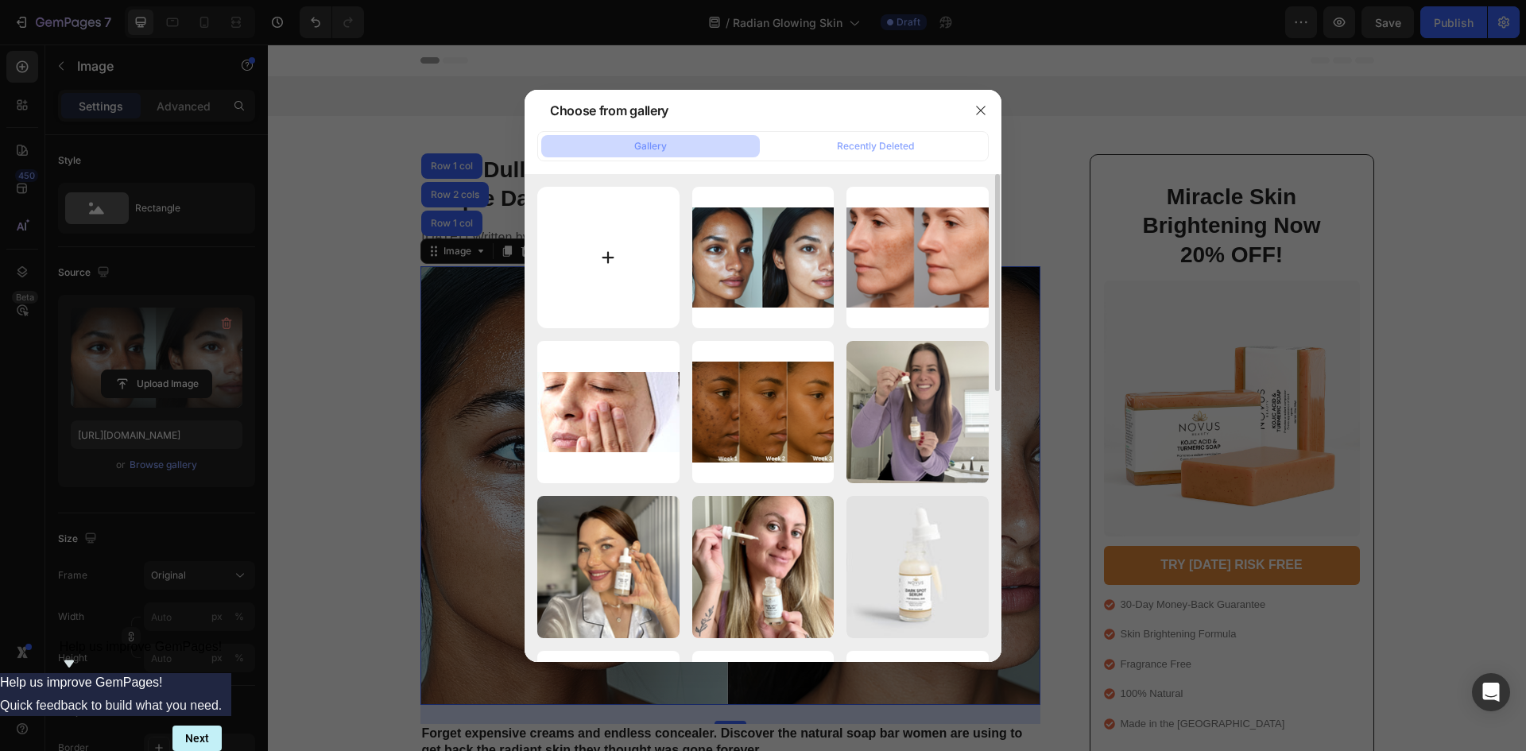
click at [587, 264] on input "file" at bounding box center [608, 258] width 142 height 142
type input "C:\fakepath\1.png"
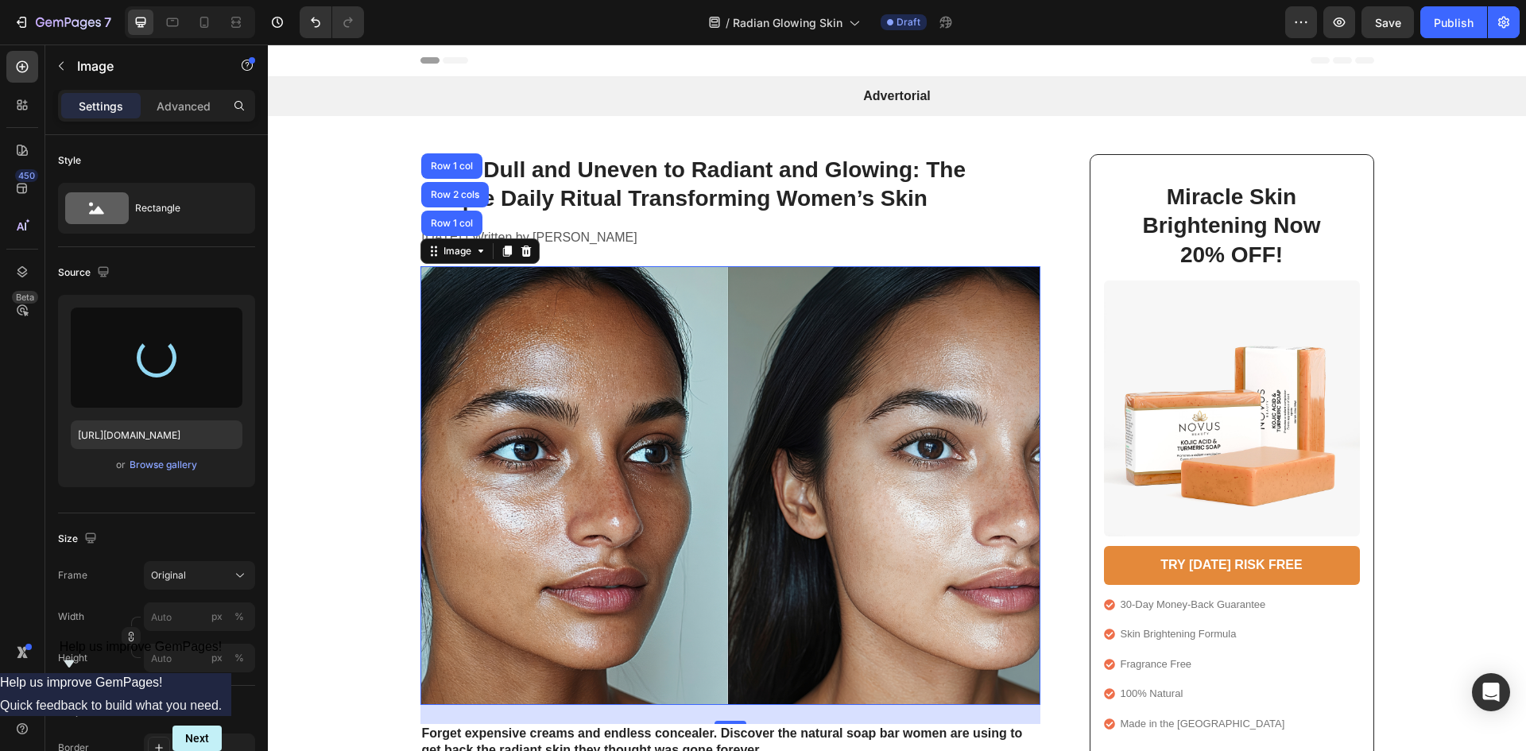
type input "[URL][DOMAIN_NAME]"
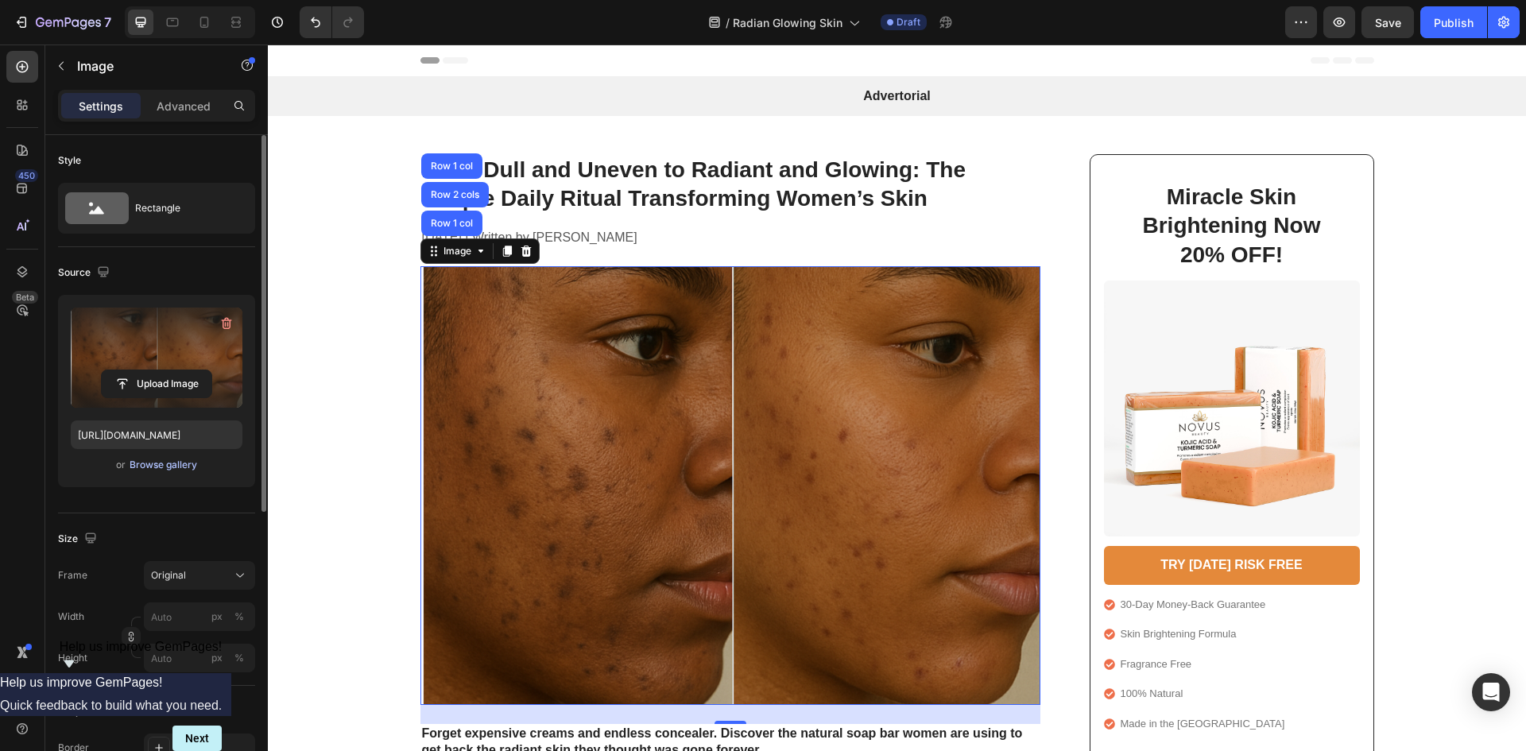
click at [147, 466] on div "Browse gallery" at bounding box center [164, 465] width 68 height 14
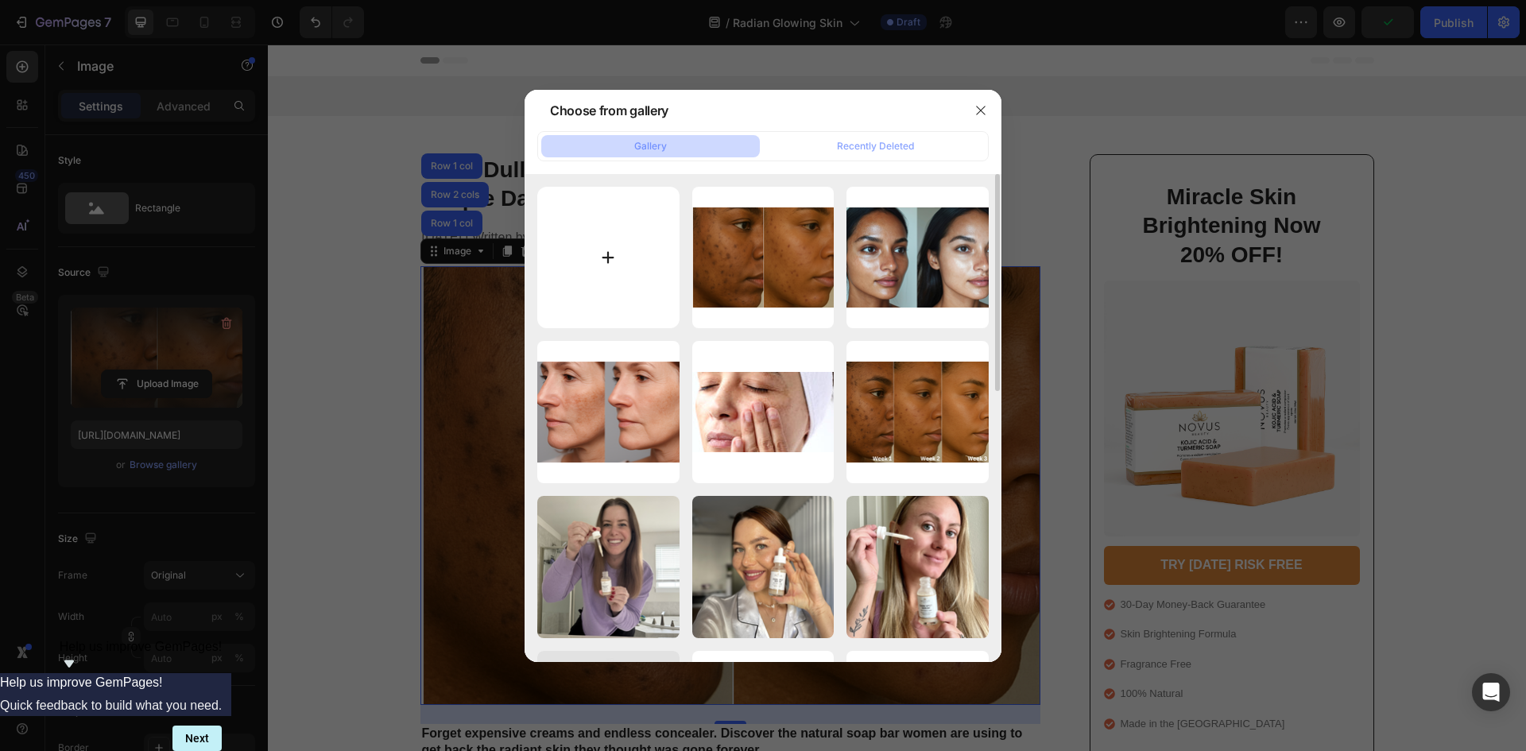
click at [613, 240] on input "file" at bounding box center [608, 258] width 142 height 142
type input "C:\fakepath\img1.png"
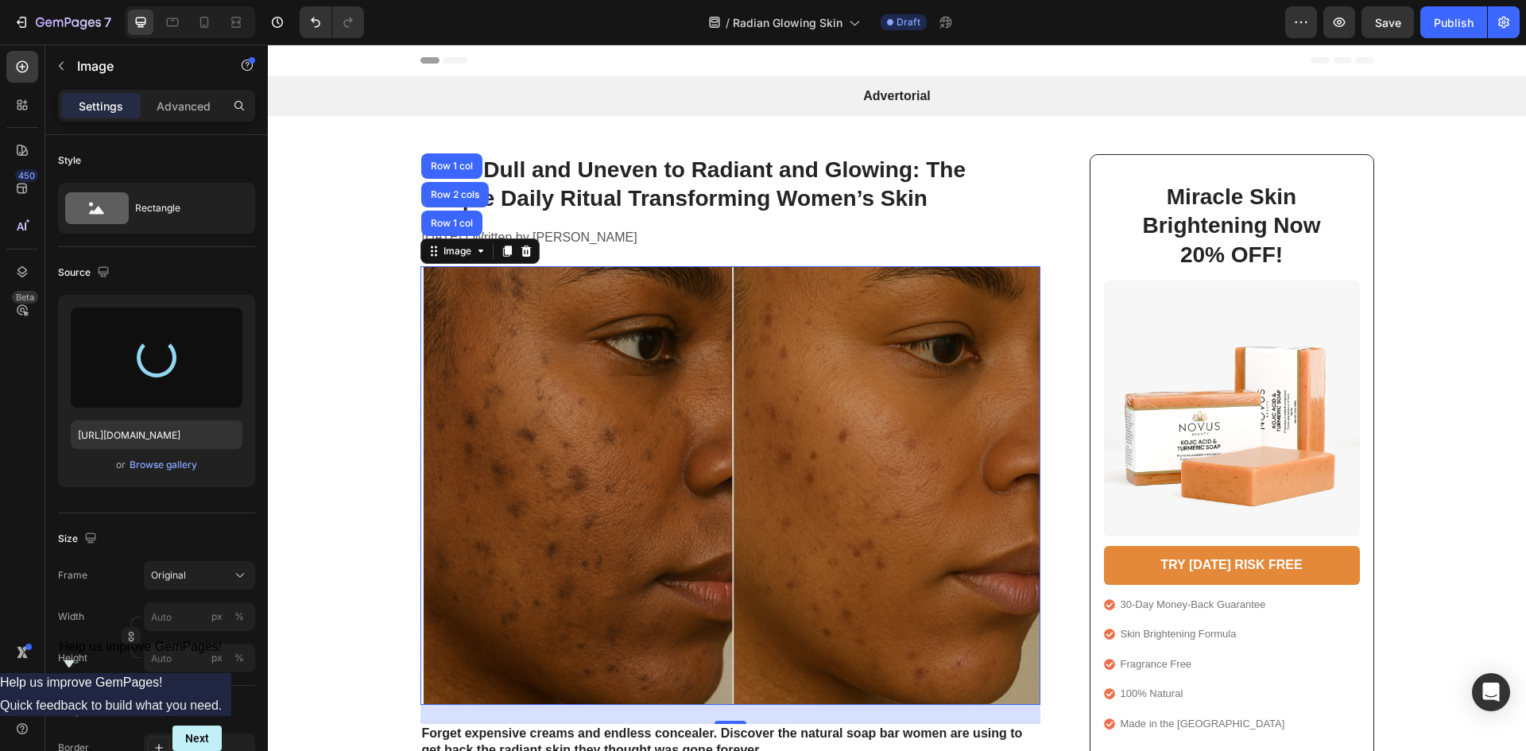
type input "[URL][DOMAIN_NAME]"
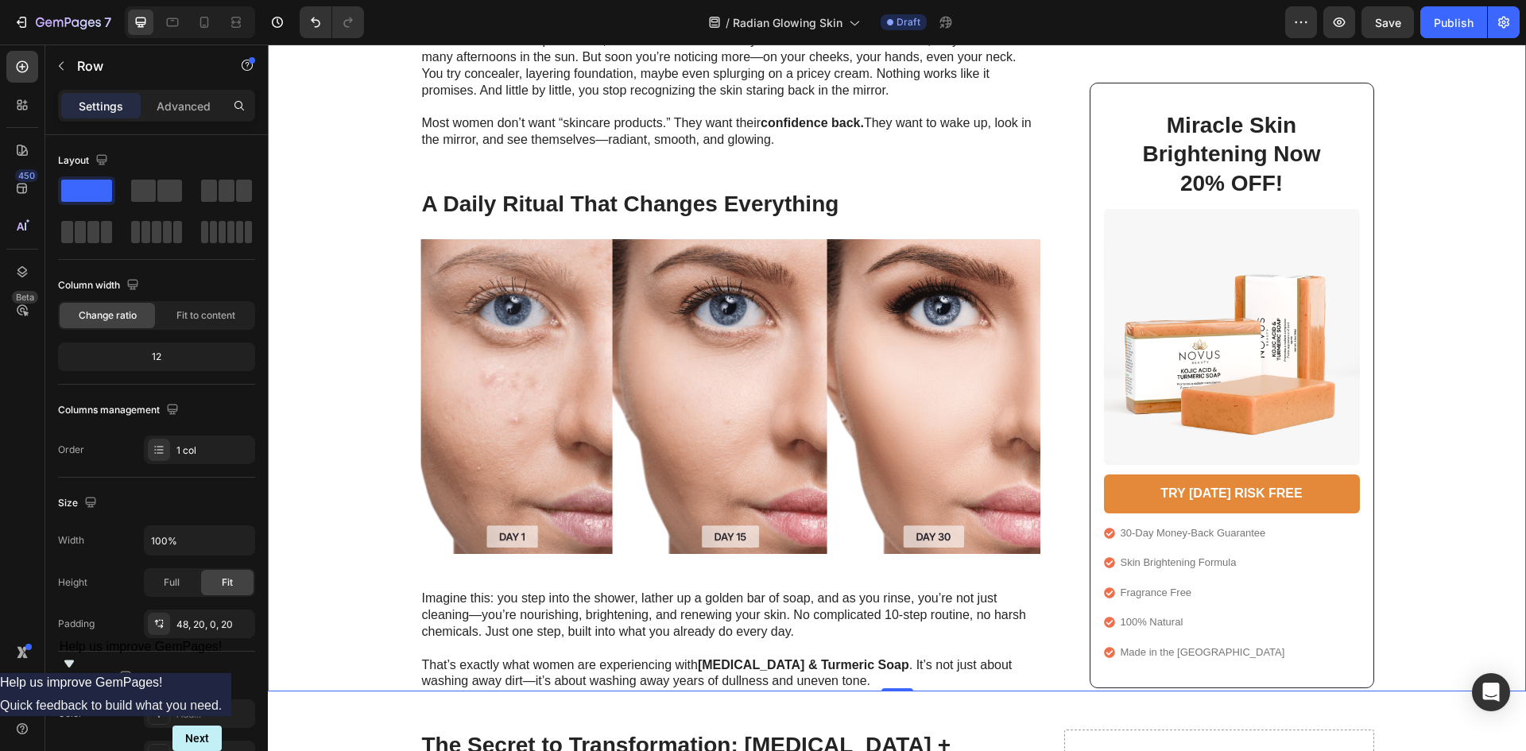
scroll to position [715, 0]
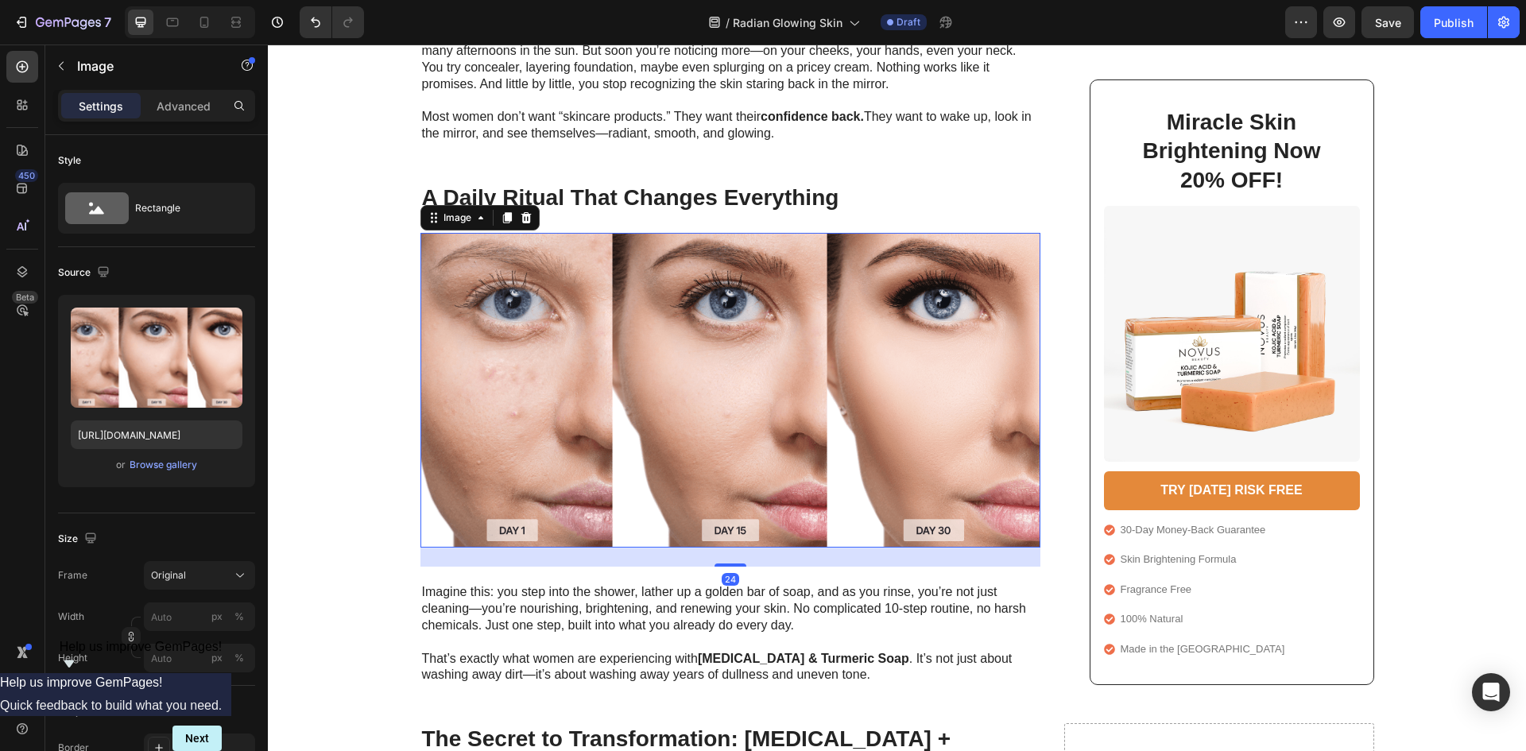
click at [573, 442] on img at bounding box center [731, 390] width 620 height 314
click at [145, 464] on div "Browse gallery" at bounding box center [164, 465] width 68 height 14
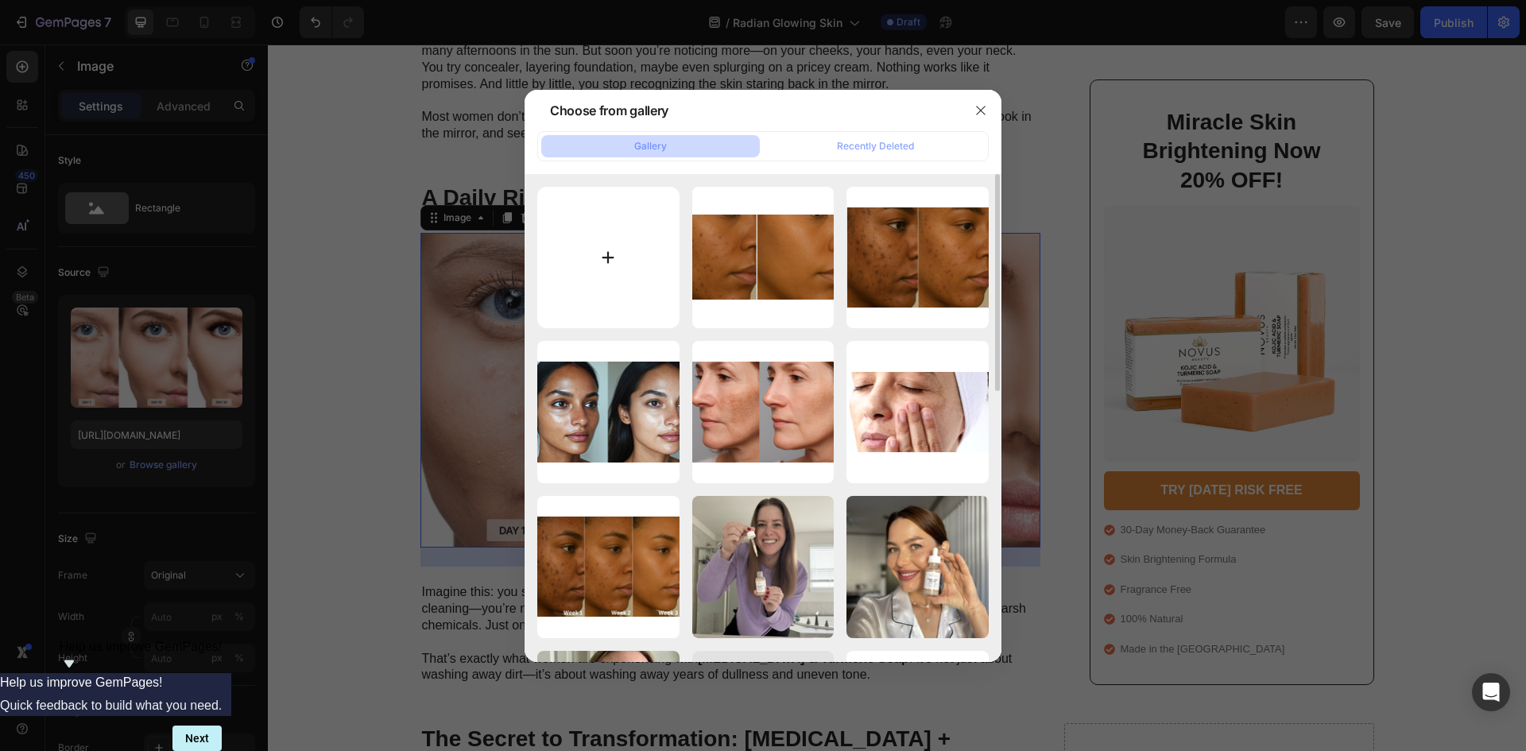
click at [595, 293] on input "file" at bounding box center [608, 258] width 142 height 142
type input "C:\fakepath\weeks.png"
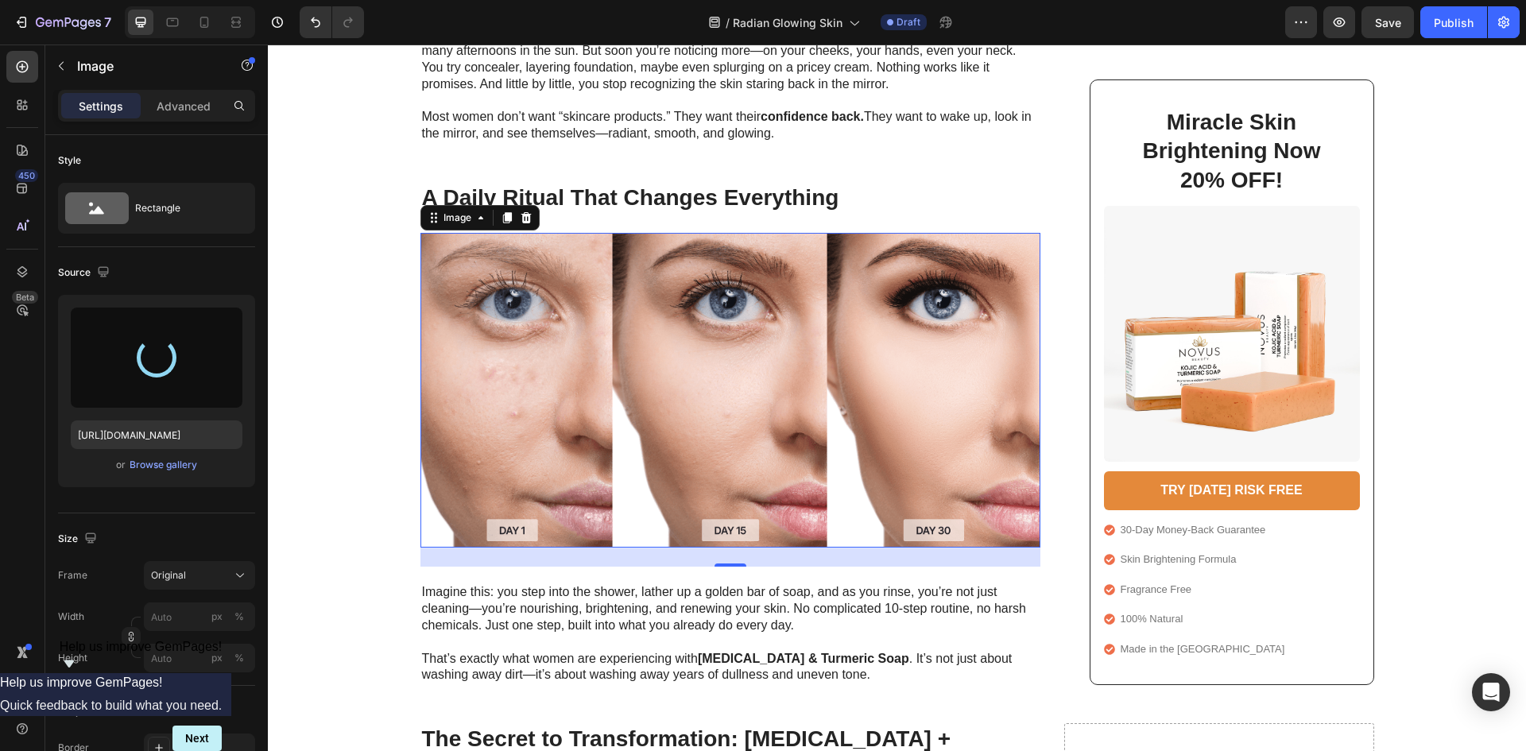
type input "[URL][DOMAIN_NAME]"
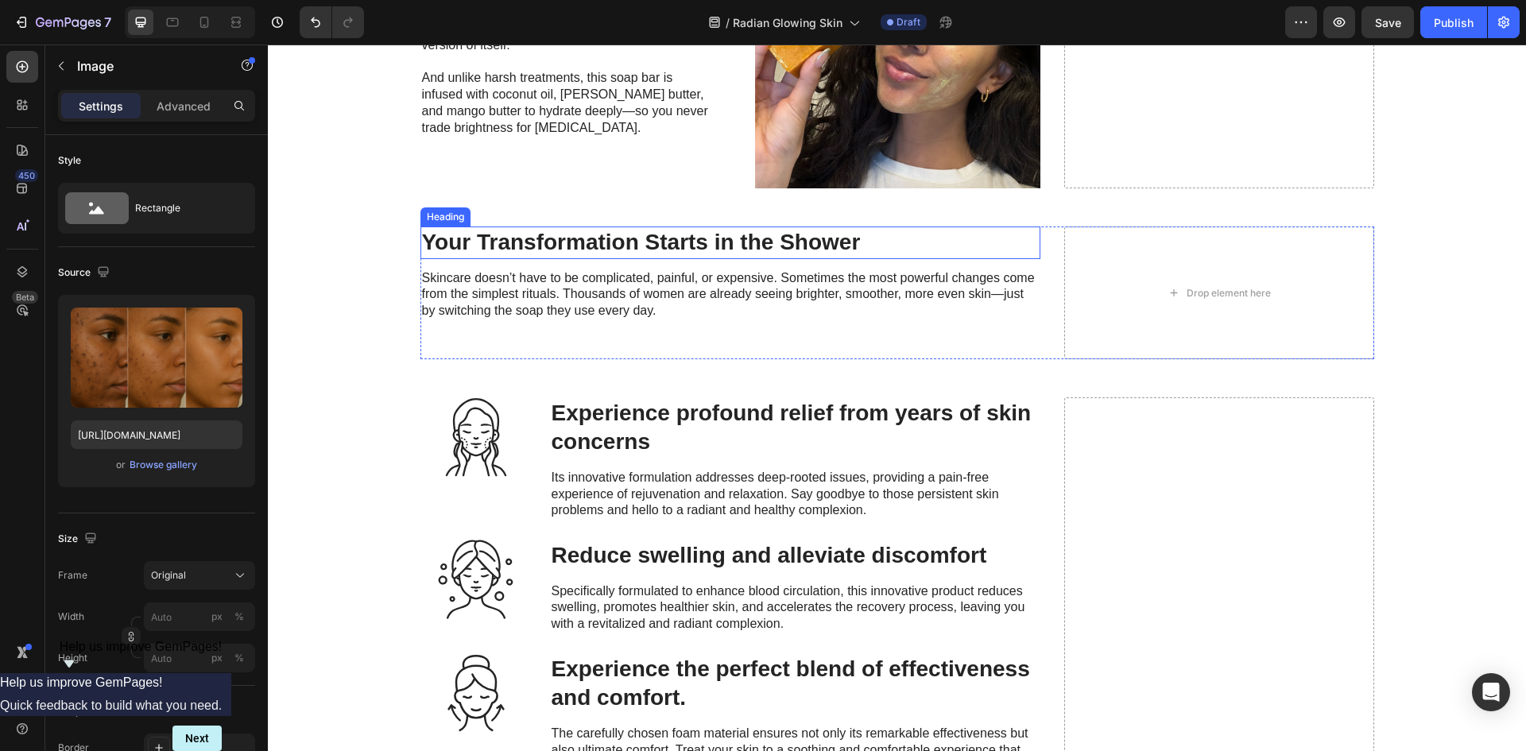
scroll to position [1749, 0]
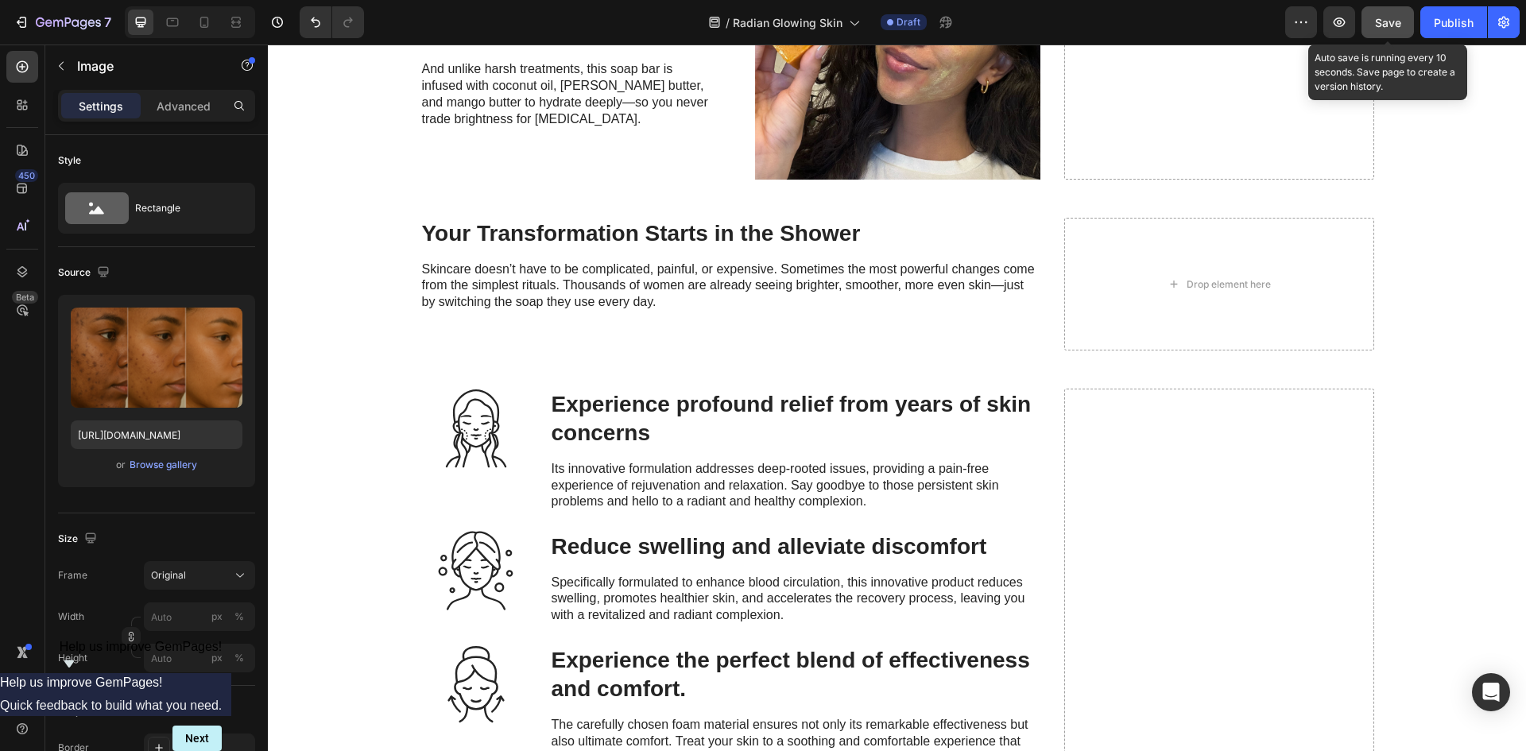
click at [1398, 27] on span "Save" at bounding box center [1388, 23] width 26 height 14
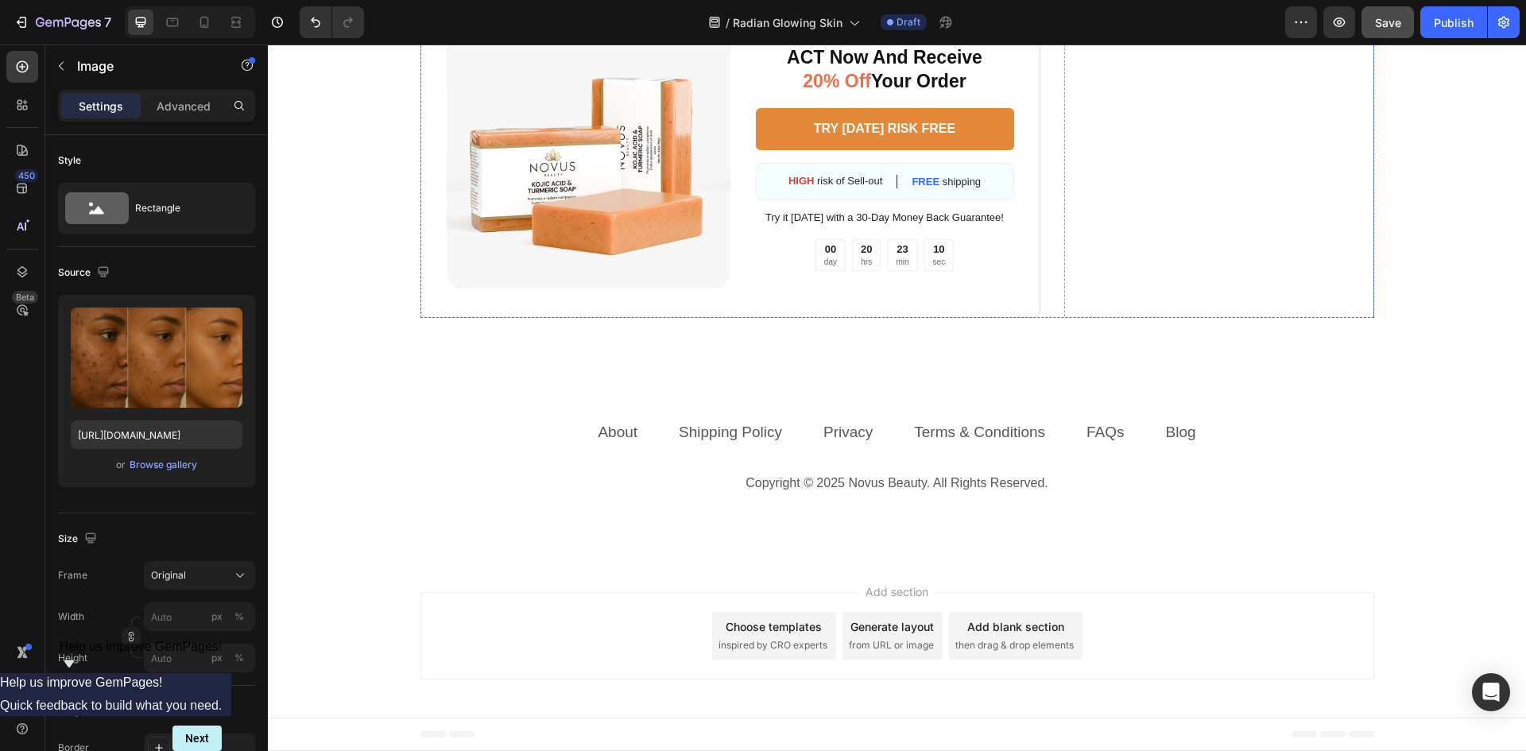
scroll to position [4321, 0]
